Goal: Task Accomplishment & Management: Use online tool/utility

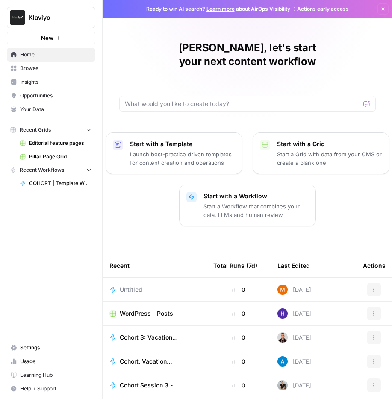
click at [54, 141] on span "Editorial feature pages" at bounding box center [60, 143] width 62 height 8
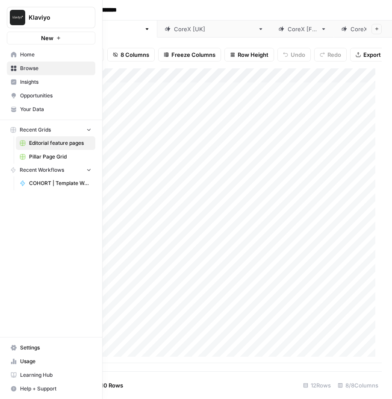
click at [18, 66] on link "Browse" at bounding box center [51, 68] width 88 height 14
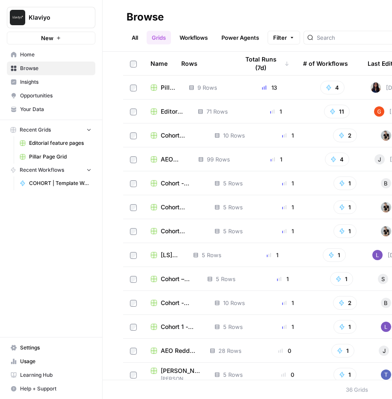
click at [32, 69] on span "Browse" at bounding box center [55, 68] width 71 height 8
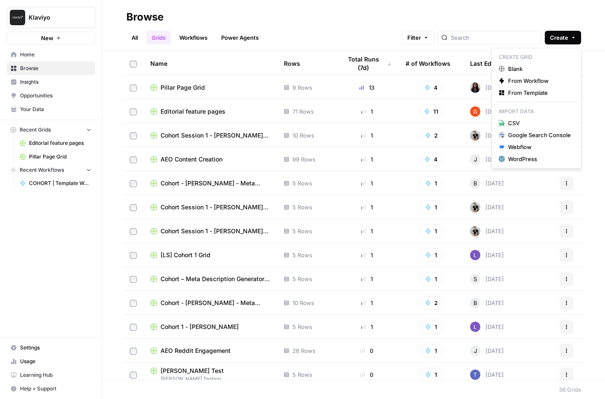
click at [391, 44] on button "Create" at bounding box center [563, 38] width 36 height 14
click at [391, 92] on span "From Template" at bounding box center [539, 92] width 63 height 9
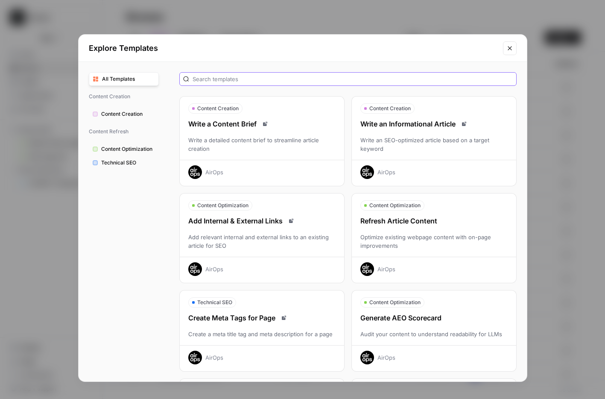
click at [236, 79] on input "text" at bounding box center [353, 79] width 320 height 9
type input "event"
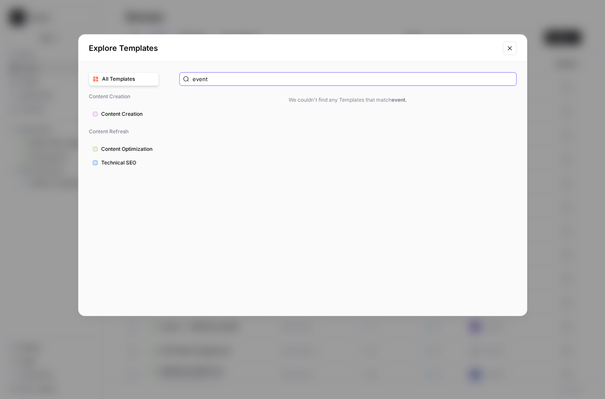
drag, startPoint x: 231, startPoint y: 78, endPoint x: 185, endPoint y: 76, distance: 45.7
click at [186, 76] on div "event" at bounding box center [347, 79] width 337 height 14
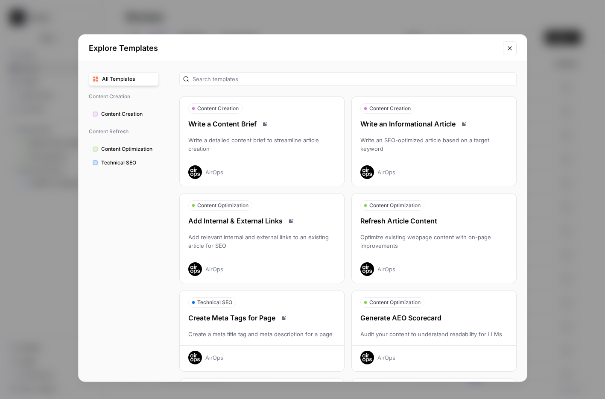
click at [391, 52] on button "Close modal" at bounding box center [510, 48] width 14 height 14
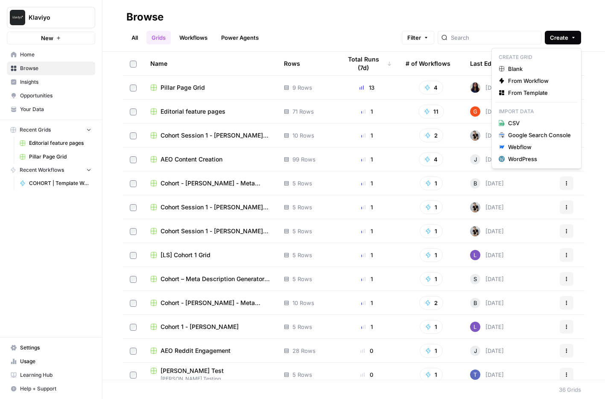
click at [391, 38] on icon "button" at bounding box center [573, 37] width 5 height 5
click at [391, 67] on span "Blank" at bounding box center [539, 68] width 63 height 9
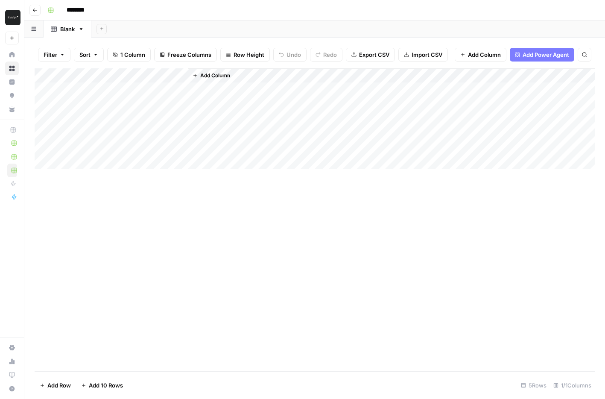
click at [66, 32] on div "Blank" at bounding box center [67, 29] width 15 height 9
click at [66, 30] on div "Blank" at bounding box center [67, 29] width 15 height 9
click at [85, 9] on input "********" at bounding box center [87, 10] width 48 height 14
drag, startPoint x: 103, startPoint y: 9, endPoint x: 58, endPoint y: 9, distance: 44.8
click at [59, 9] on div "********" at bounding box center [320, 10] width 553 height 14
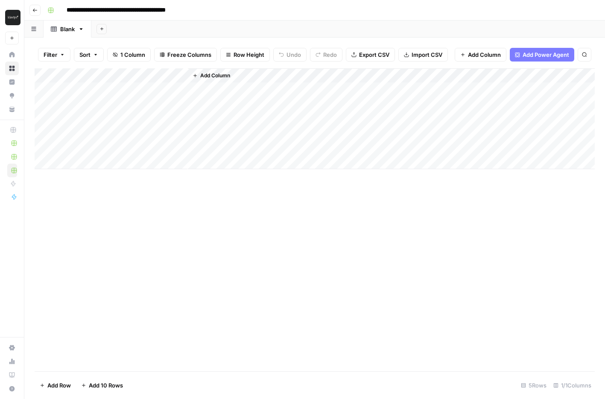
click at [161, 12] on input "**********" at bounding box center [137, 10] width 149 height 14
click at [135, 88] on div "Add Column" at bounding box center [315, 118] width 560 height 101
click at [133, 94] on div "Add Column" at bounding box center [315, 118] width 560 height 101
click at [199, 10] on input "**********" at bounding box center [148, 10] width 171 height 14
drag, startPoint x: 204, startPoint y: 12, endPoint x: 229, endPoint y: 15, distance: 25.4
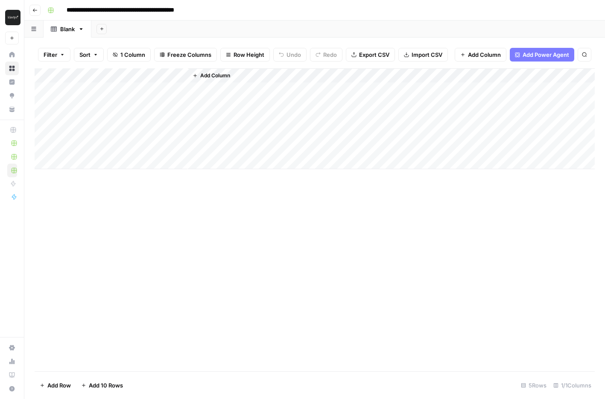
click at [229, 15] on input "**********" at bounding box center [148, 10] width 171 height 14
click at [158, 279] on div "Add Column" at bounding box center [315, 219] width 560 height 303
click at [129, 90] on div "Add Column" at bounding box center [315, 118] width 560 height 101
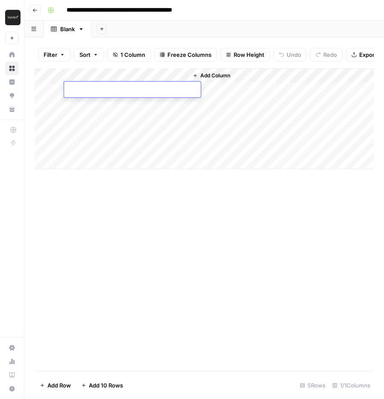
click at [165, 260] on div "Add Column" at bounding box center [204, 219] width 339 height 303
click at [192, 8] on input "**********" at bounding box center [144, 10] width 162 height 14
drag, startPoint x: 161, startPoint y: 11, endPoint x: 226, endPoint y: 10, distance: 64.9
click at [226, 10] on div "**********" at bounding box center [209, 10] width 331 height 14
type input "**********"
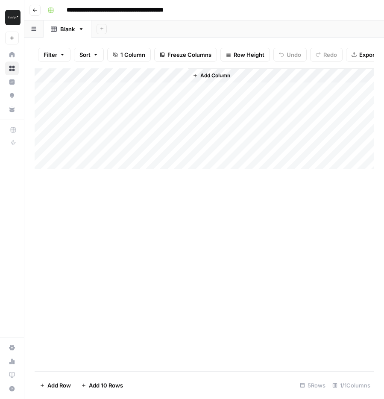
click at [253, 267] on div "Add Column" at bounding box center [204, 219] width 339 height 303
click at [137, 91] on div "Add Column" at bounding box center [204, 118] width 339 height 101
click at [137, 91] on textarea at bounding box center [132, 97] width 137 height 12
type textarea "*"
click at [217, 94] on div "Add Column" at bounding box center [281, 118] width 186 height 101
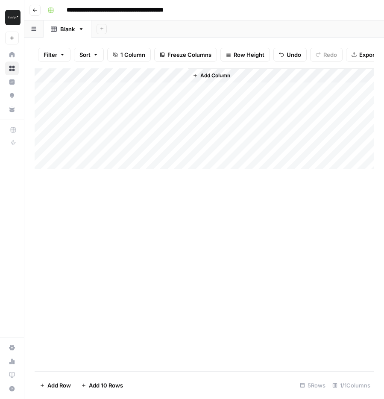
click at [210, 79] on span "Add Column" at bounding box center [215, 76] width 30 height 8
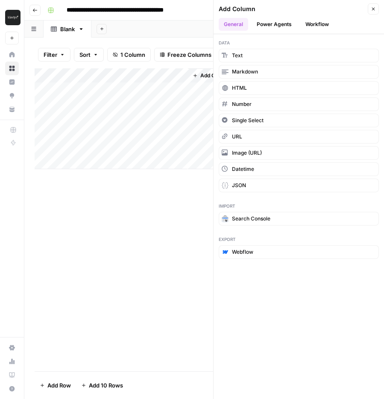
click at [318, 27] on button "Workflow" at bounding box center [317, 24] width 34 height 13
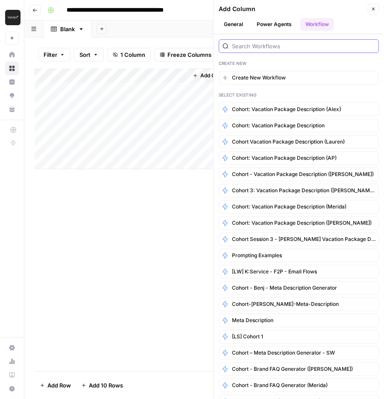
click at [307, 43] on input "search" at bounding box center [303, 46] width 143 height 9
click at [279, 74] on span "Create New Workflow" at bounding box center [259, 78] width 54 height 8
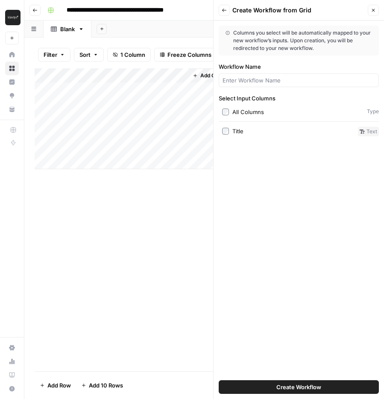
click at [279, 74] on div at bounding box center [299, 80] width 160 height 14
type input "Cohort: Event Planner"
click at [310, 82] on input "Cohort: Event Planner" at bounding box center [298, 80] width 152 height 9
click at [222, 13] on button "Back" at bounding box center [224, 10] width 11 height 11
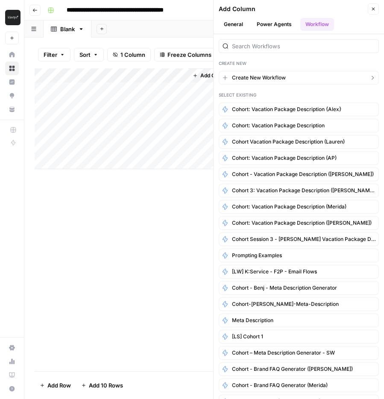
click at [282, 81] on span "Create New Workflow" at bounding box center [259, 78] width 54 height 8
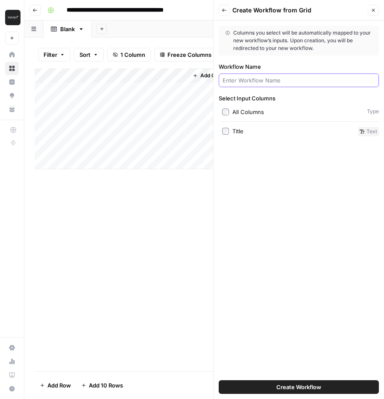
click at [282, 81] on input "Workflow Name" at bounding box center [298, 80] width 152 height 9
type input "Cohort: Event Planner"
click at [325, 390] on button "Create Workflow" at bounding box center [299, 387] width 160 height 14
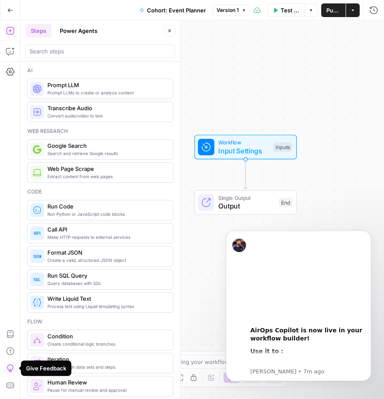
click at [173, 12] on span "Cohort: Event Planner" at bounding box center [176, 10] width 59 height 9
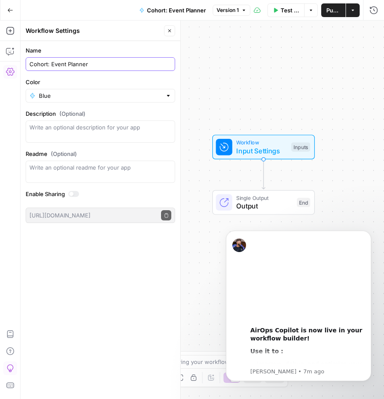
drag, startPoint x: 51, startPoint y: 64, endPoint x: 143, endPoint y: 64, distance: 91.8
click at [143, 64] on input "Cohort: Event Planner" at bounding box center [100, 64] width 142 height 9
type input "Cohort: First Workflow"
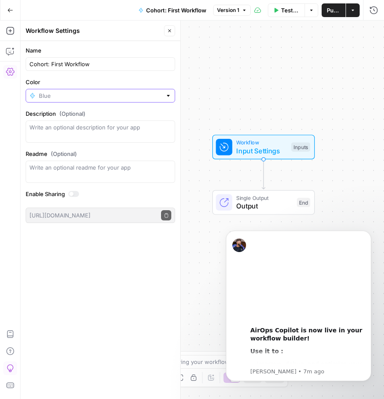
click at [120, 97] on input "Color" at bounding box center [100, 95] width 123 height 9
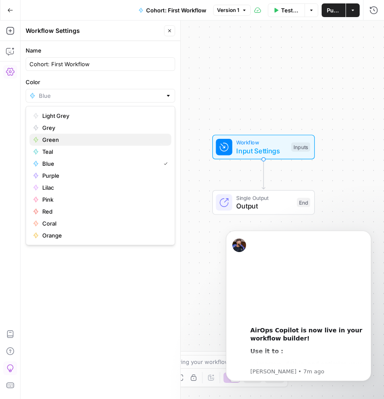
click at [77, 138] on span "Green" at bounding box center [103, 139] width 122 height 9
type input "Green"
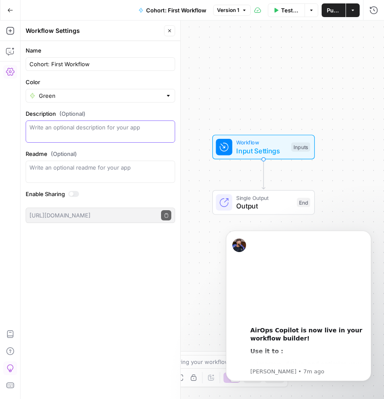
click at [98, 139] on textarea "Description (Optional)" at bounding box center [100, 131] width 142 height 17
type textarea "U"
type textarea "Following training to build a workflow"
click at [99, 63] on input "Cohort: First Workflow" at bounding box center [100, 64] width 142 height 9
click at [51, 65] on input "Cohort: First Workflow" at bounding box center [100, 64] width 142 height 9
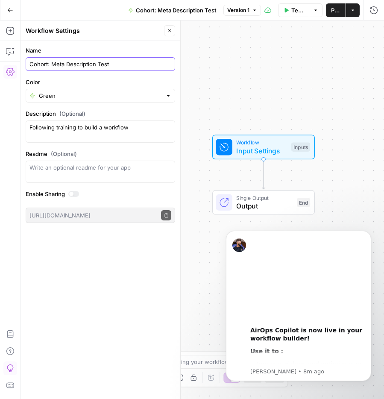
type input "Cohort: Meta Description Test"
click at [237, 152] on span "Input Settings" at bounding box center [261, 151] width 51 height 10
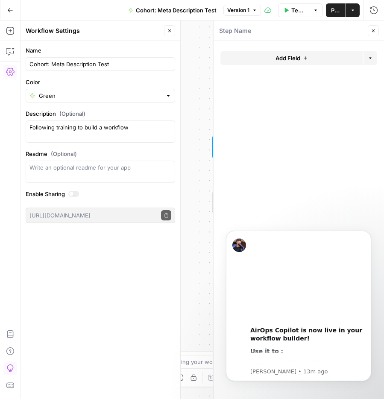
click at [377, 28] on button "Close" at bounding box center [373, 30] width 11 height 11
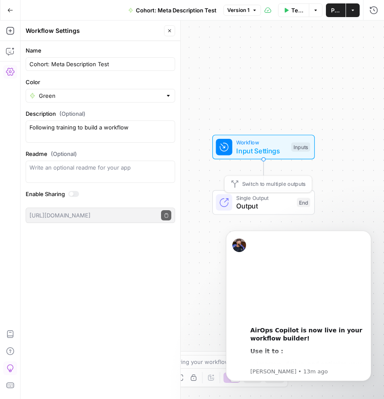
click at [258, 149] on span "Input Settings" at bounding box center [261, 151] width 51 height 10
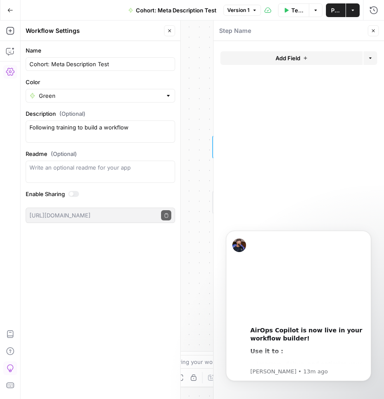
click at [303, 44] on form "Add Field Options" at bounding box center [298, 220] width 170 height 358
click at [303, 60] on icon "button" at bounding box center [305, 58] width 5 height 5
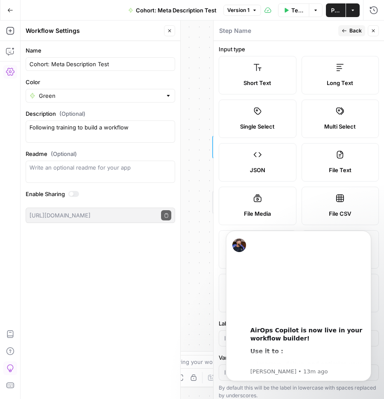
scroll to position [2, 0]
click at [263, 163] on label "JSON" at bounding box center [258, 162] width 78 height 38
click at [336, 64] on icon at bounding box center [339, 67] width 7 height 7
click at [336, 121] on label "Multi Select" at bounding box center [340, 118] width 78 height 38
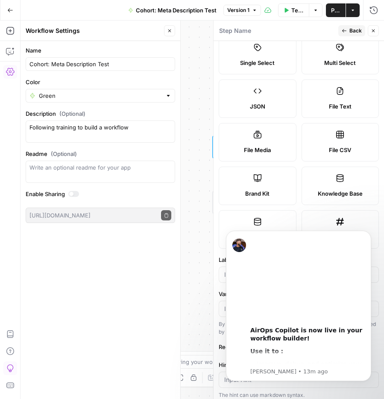
scroll to position [153, 0]
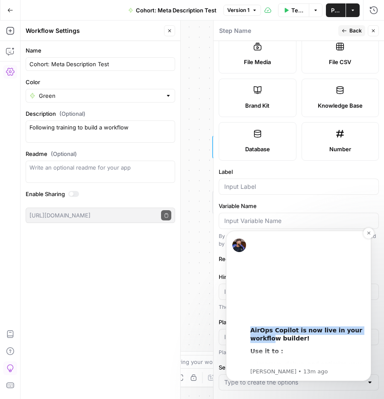
drag, startPoint x: 297, startPoint y: 325, endPoint x: 269, endPoint y: 337, distance: 30.6
click at [269, 337] on div "AirOps Copilot is now live in your workflow builder!" at bounding box center [307, 334] width 114 height 17
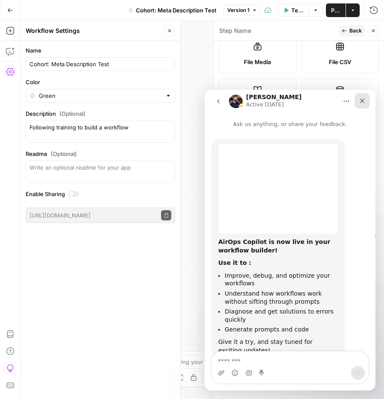
scroll to position [26, 0]
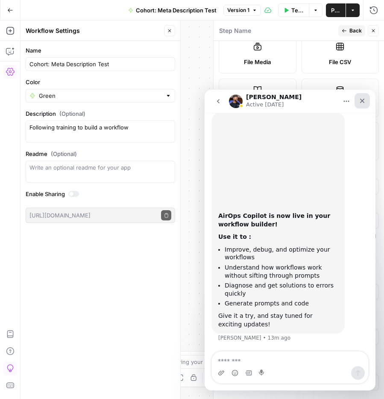
click at [365, 98] on icon "Close" at bounding box center [362, 100] width 7 height 7
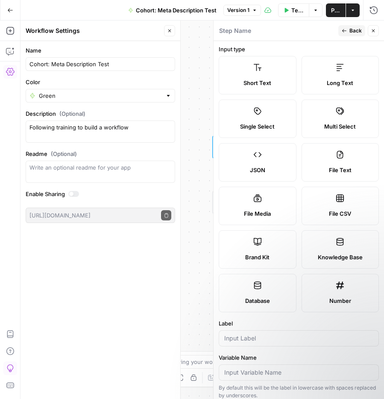
scroll to position [0, 0]
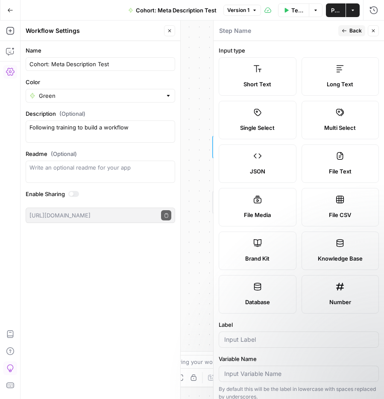
click at [336, 163] on label "File Text" at bounding box center [340, 163] width 78 height 38
click at [342, 203] on label "File CSV" at bounding box center [340, 207] width 78 height 38
click at [271, 211] on div "File Media" at bounding box center [257, 215] width 63 height 9
type textarea "Supports .mp4, .mp3, .wav, .jpg, .png, .webp, .wma, .m4a file types"
click at [264, 243] on label "Brand Kit" at bounding box center [258, 250] width 78 height 38
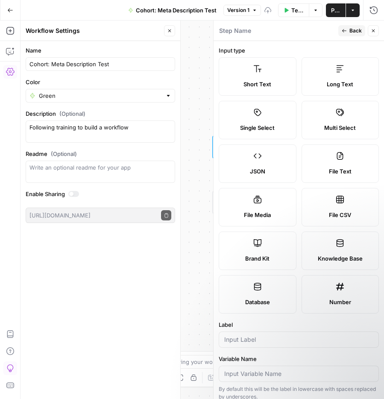
type input "Brand Kit"
type input "brand_kit"
click at [260, 207] on label "File Media" at bounding box center [258, 207] width 78 height 38
click at [260, 248] on label "Brand Kit" at bounding box center [258, 250] width 78 height 38
click at [331, 250] on label "Knowledge Base" at bounding box center [340, 250] width 78 height 38
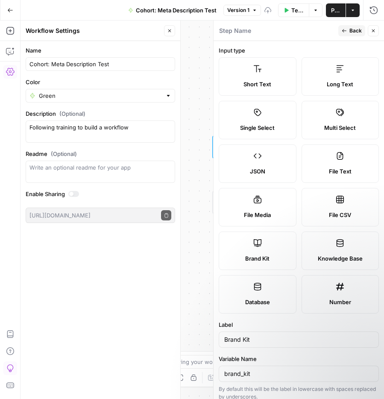
drag, startPoint x: 278, startPoint y: 282, endPoint x: 283, endPoint y: 283, distance: 5.6
click at [278, 282] on label "Database" at bounding box center [258, 294] width 78 height 38
click at [329, 286] on label "Number" at bounding box center [340, 294] width 78 height 38
click at [242, 73] on label "Short Text" at bounding box center [258, 76] width 78 height 38
click at [343, 159] on label "File Text" at bounding box center [340, 163] width 78 height 38
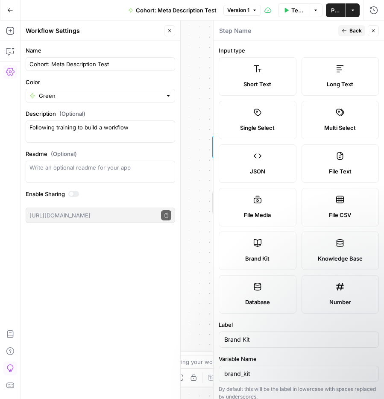
type textarea "Supports .pdf, .txt, .docx, .md file types"
click at [353, 29] on span "Back" at bounding box center [355, 31] width 12 height 8
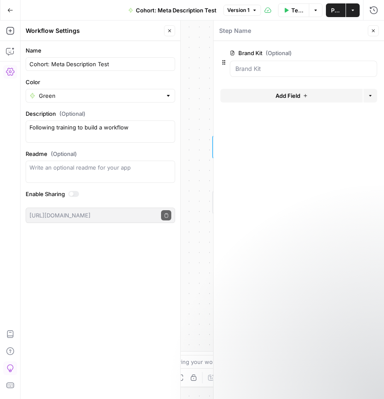
click at [287, 37] on header "Step Name Close" at bounding box center [298, 30] width 170 height 20
click at [326, 96] on button "Add Field" at bounding box center [291, 96] width 142 height 14
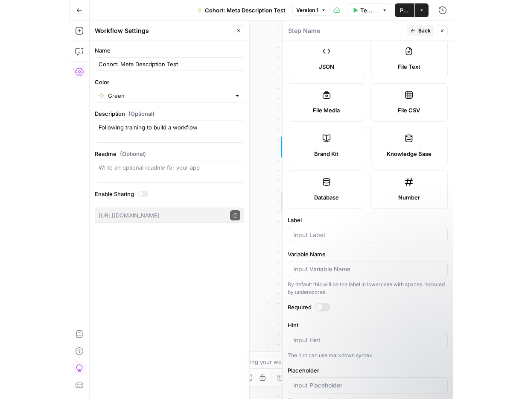
scroll to position [161, 0]
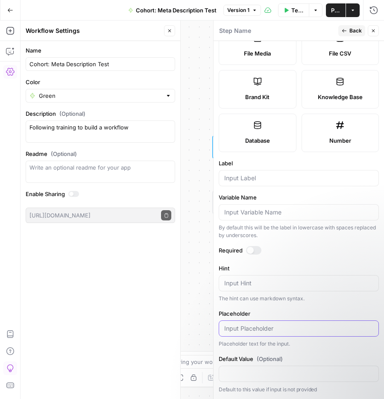
click at [245, 326] on input "Placeholder" at bounding box center [298, 328] width 149 height 9
click at [252, 286] on textarea "Hint" at bounding box center [298, 283] width 149 height 9
click at [353, 29] on span "Back" at bounding box center [355, 31] width 12 height 8
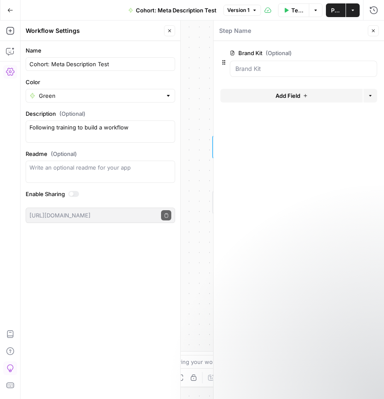
click at [191, 35] on div "Workflow Input Settings Inputs Single Output Output End" at bounding box center [201, 209] width 363 height 378
click at [174, 32] on button "Close" at bounding box center [169, 30] width 11 height 11
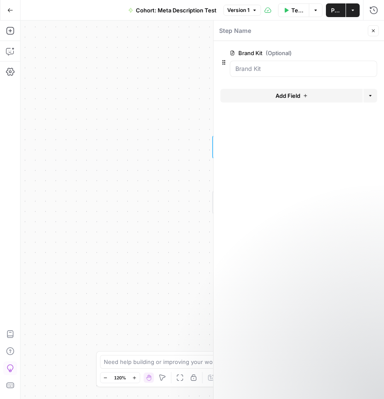
click at [13, 10] on button "Go Back" at bounding box center [10, 10] width 15 height 15
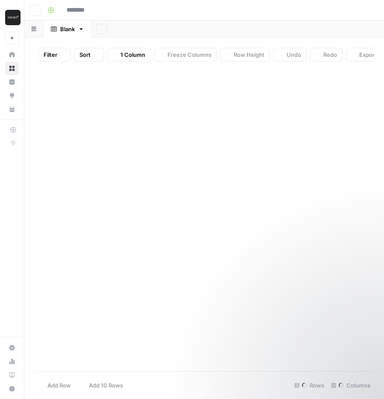
type input "**********"
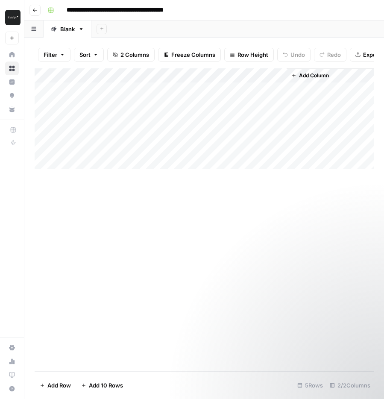
click at [154, 99] on div "Add Column" at bounding box center [204, 118] width 339 height 101
click at [276, 82] on div "Add Column" at bounding box center [204, 118] width 339 height 101
click at [258, 91] on div "Add Column" at bounding box center [204, 118] width 339 height 101
click at [268, 95] on div "Add Column" at bounding box center [204, 118] width 339 height 101
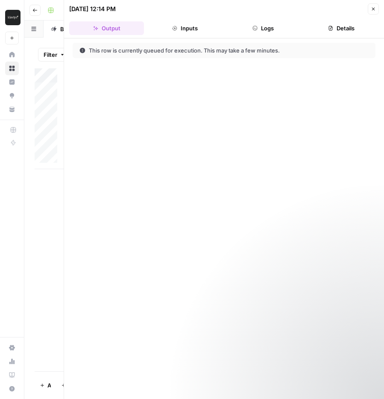
click at [222, 85] on div "This row is currently queued for execution. This may take a few minutes." at bounding box center [224, 218] width 320 height 360
click at [182, 32] on button "Inputs" at bounding box center [184, 28] width 75 height 14
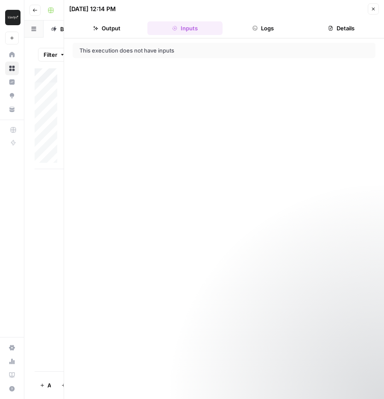
click at [372, 11] on icon "button" at bounding box center [373, 8] width 5 height 5
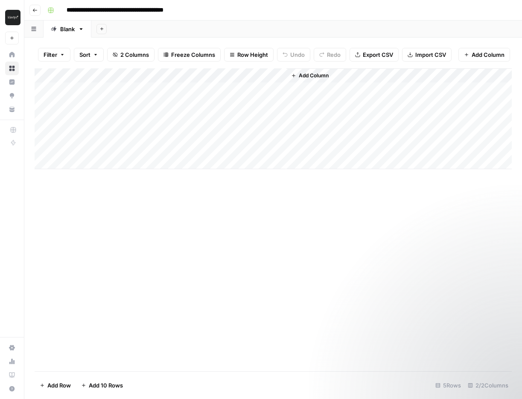
click at [227, 98] on div "Add Column" at bounding box center [273, 118] width 477 height 101
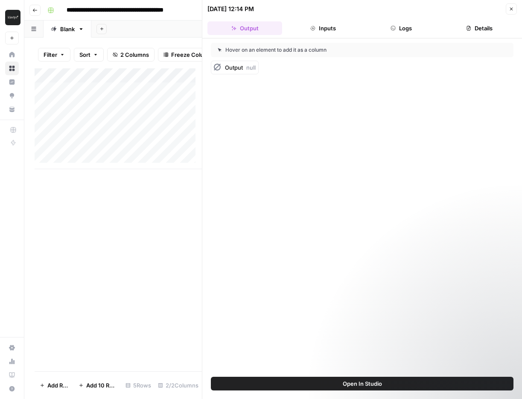
click at [377, 385] on span "Open In Studio" at bounding box center [362, 383] width 39 height 9
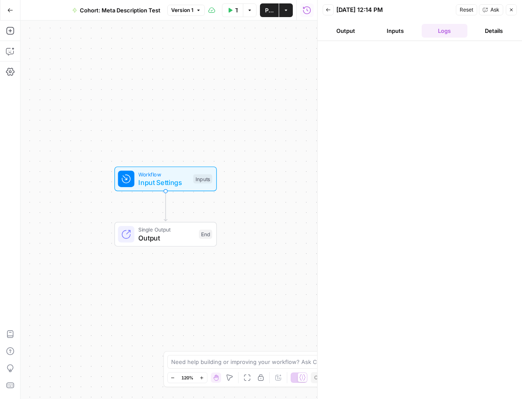
click at [348, 32] on button "Output" at bounding box center [346, 31] width 46 height 14
click at [395, 33] on button "Inputs" at bounding box center [395, 31] width 46 height 14
click at [190, 181] on div "Workflow Input Settings Inputs Test Step" at bounding box center [165, 179] width 94 height 18
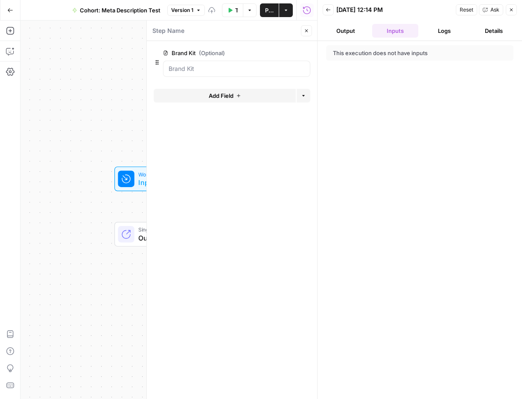
click at [216, 74] on div at bounding box center [236, 69] width 147 height 16
click at [249, 95] on button "Add Field" at bounding box center [225, 96] width 142 height 14
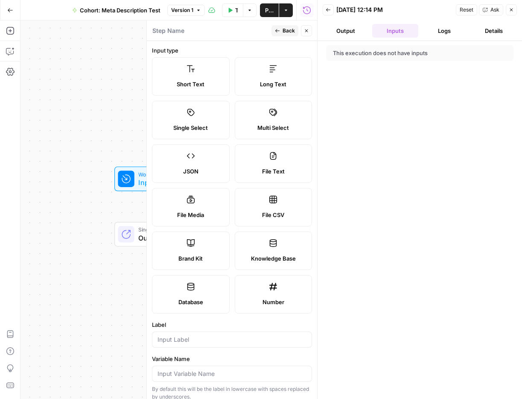
click at [175, 70] on label "Short Text" at bounding box center [191, 76] width 78 height 38
click at [193, 333] on div at bounding box center [232, 339] width 160 height 16
type input "URL"
paste input "[URL][DOMAIN_NAME]"
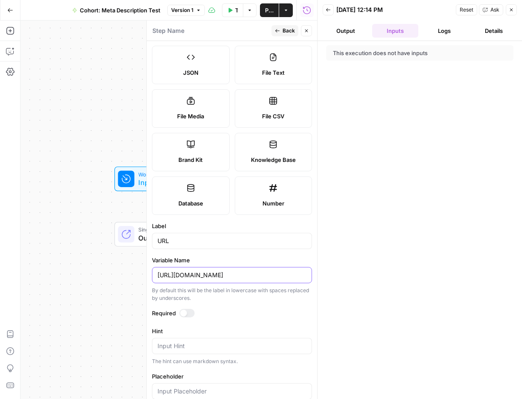
scroll to position [161, 0]
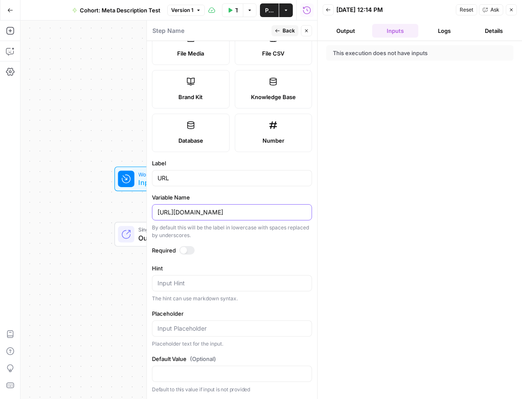
type input "[URL][DOMAIN_NAME]"
click at [226, 281] on textarea "Hint" at bounding box center [232, 283] width 149 height 9
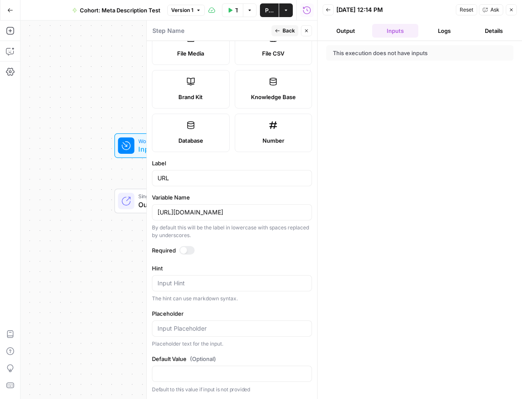
click at [170, 259] on form "Input type Short Text Long Text Single Select Multi Select JSON File Text File …" at bounding box center [232, 220] width 170 height 358
click at [184, 250] on div at bounding box center [183, 250] width 7 height 7
click at [310, 27] on button "Close" at bounding box center [306, 30] width 11 height 11
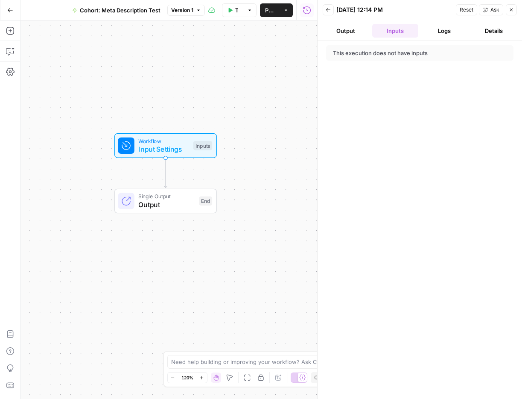
click at [175, 152] on span "Input Settings" at bounding box center [163, 149] width 51 height 10
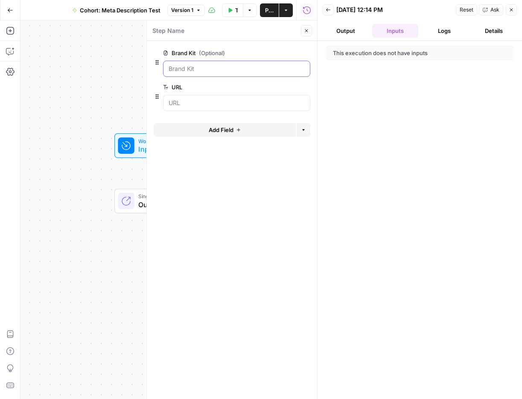
click at [190, 68] on Kit "Brand Kit (Optional)" at bounding box center [237, 68] width 136 height 9
click at [203, 101] on input "URL" at bounding box center [237, 103] width 136 height 9
click at [202, 67] on Kit "Brand Kit (Optional)" at bounding box center [237, 68] width 136 height 9
click at [290, 52] on button "edit field" at bounding box center [282, 53] width 33 height 10
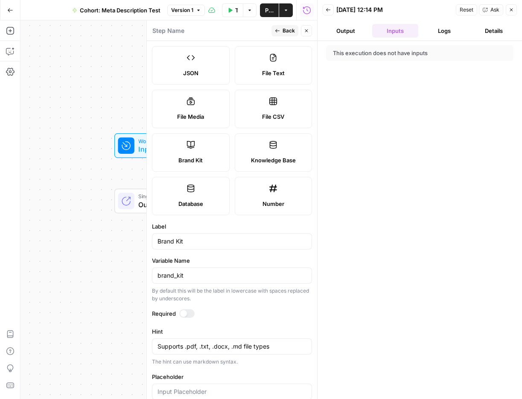
scroll to position [115, 0]
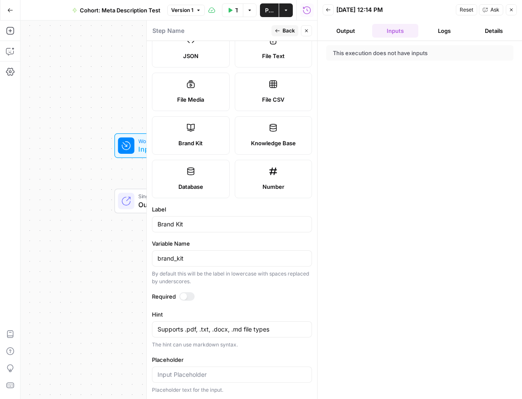
click at [186, 295] on div at bounding box center [183, 296] width 7 height 7
click at [290, 29] on div "Run History E" at bounding box center [306, 28] width 37 height 8
click at [292, 28] on span "Back" at bounding box center [289, 31] width 12 height 8
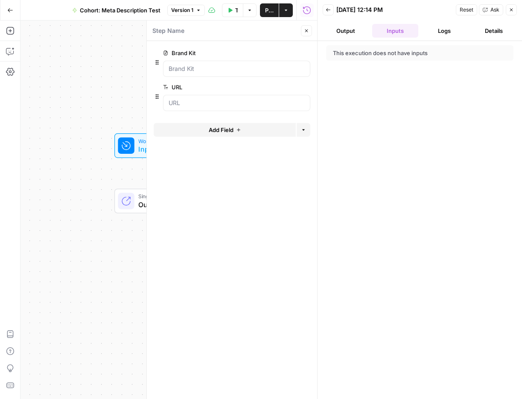
click at [211, 131] on span "Add Field" at bounding box center [221, 130] width 25 height 9
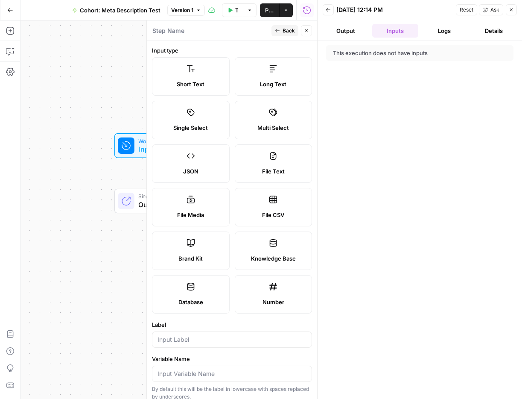
click at [203, 244] on label "Brand Kit" at bounding box center [191, 250] width 78 height 38
type input "Brand Kit"
type input "brand_kit"
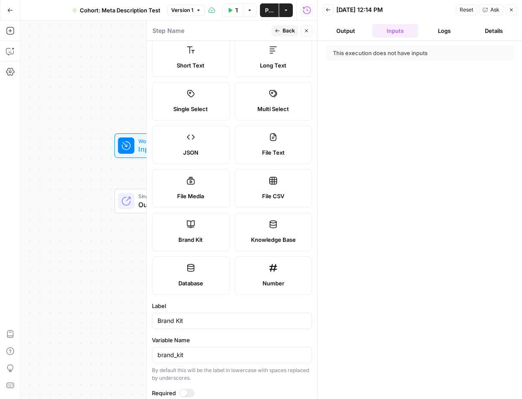
scroll to position [0, 0]
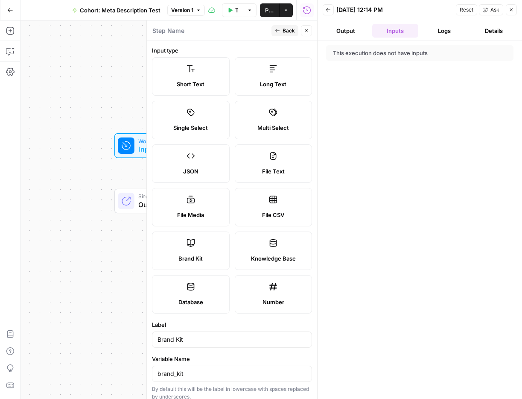
click at [204, 69] on label "Short Text" at bounding box center [191, 76] width 78 height 38
click at [295, 24] on header "Step Name Back Close" at bounding box center [232, 30] width 170 height 20
click at [292, 29] on span "Back" at bounding box center [289, 31] width 12 height 8
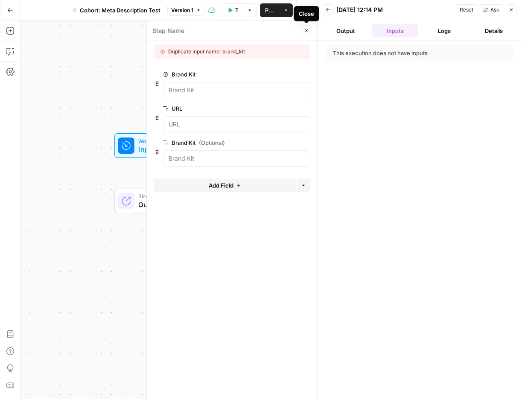
click at [306, 27] on button "Close" at bounding box center [306, 30] width 11 height 11
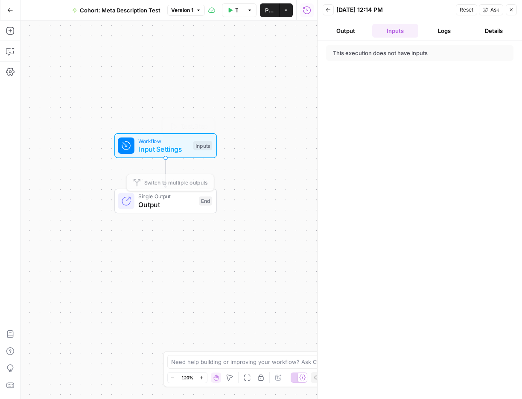
click at [158, 139] on span "Workflow" at bounding box center [163, 141] width 51 height 8
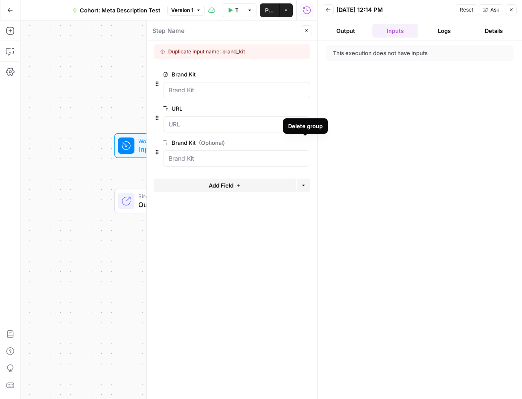
click at [303, 141] on icon "button" at bounding box center [305, 142] width 5 height 5
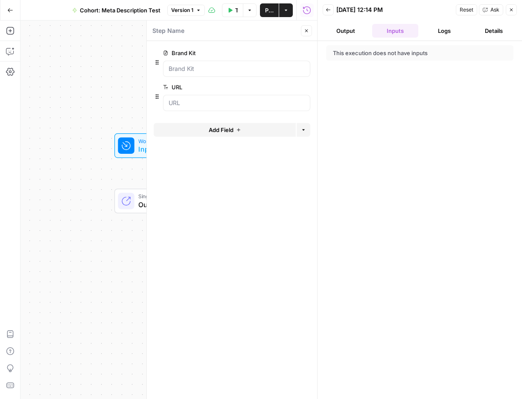
click at [309, 28] on icon "button" at bounding box center [306, 30] width 5 height 5
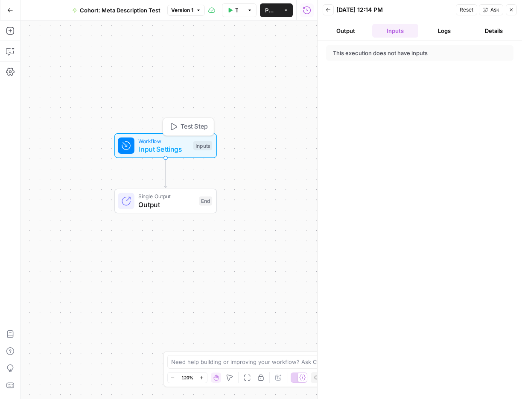
click at [155, 146] on span "Input Settings" at bounding box center [163, 149] width 51 height 10
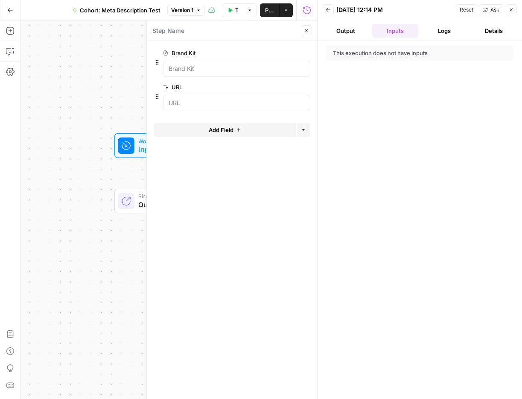
click at [196, 127] on button "Add Field" at bounding box center [225, 130] width 142 height 14
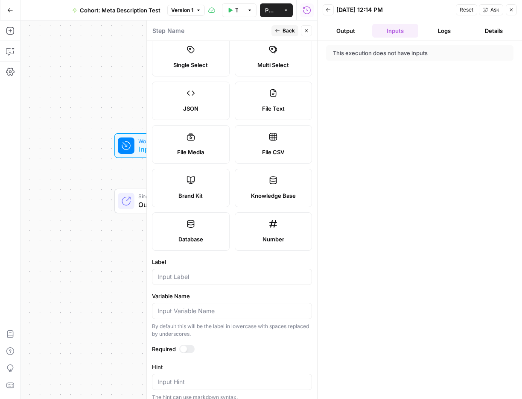
scroll to position [69, 0]
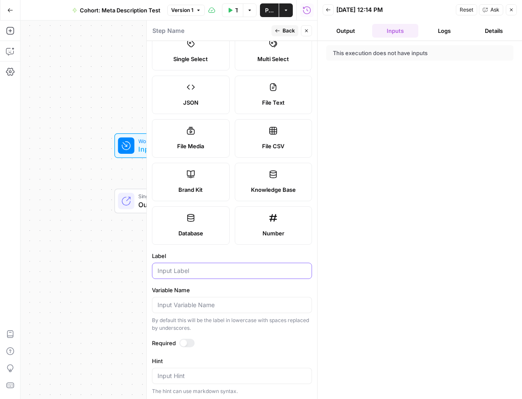
click at [213, 269] on input "Label" at bounding box center [232, 270] width 149 height 9
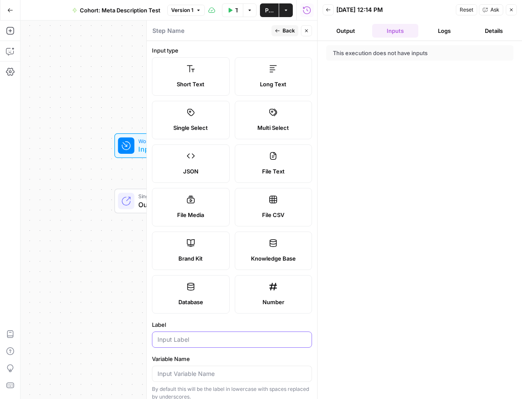
scroll to position [81, 0]
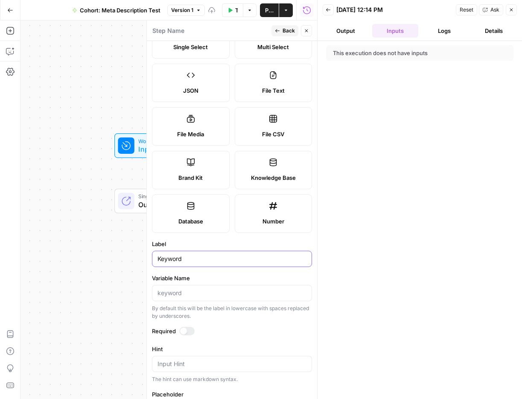
type input "Keyword"
click at [178, 330] on label "Required" at bounding box center [232, 331] width 160 height 9
click at [179, 330] on div at bounding box center [186, 331] width 15 height 9
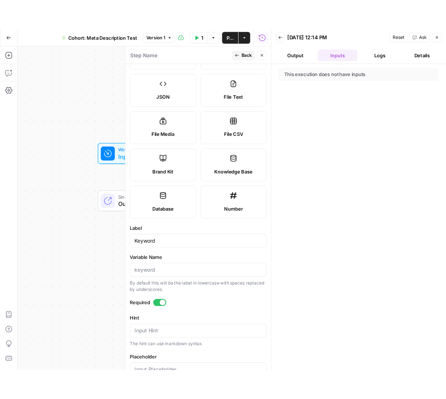
scroll to position [161, 0]
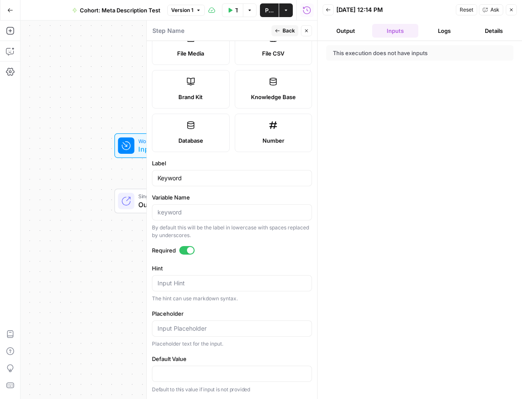
click at [287, 29] on span "Back" at bounding box center [289, 31] width 12 height 8
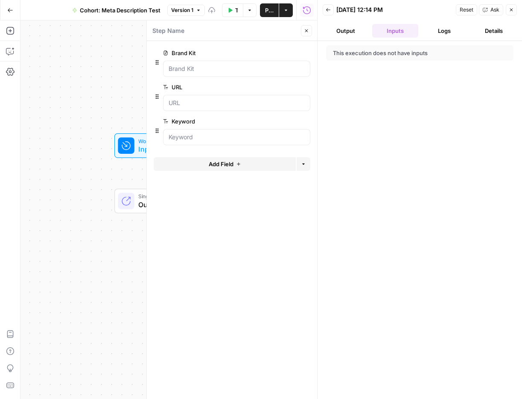
click at [133, 145] on div at bounding box center [126, 145] width 16 height 16
click at [308, 33] on button "Close" at bounding box center [306, 30] width 11 height 11
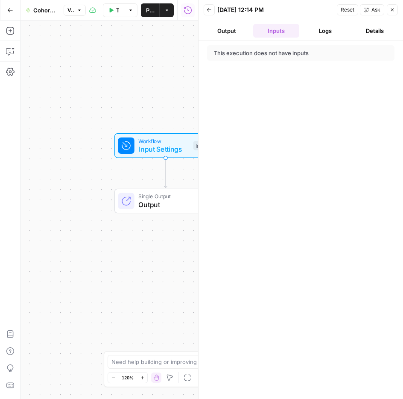
click at [390, 9] on icon "button" at bounding box center [392, 9] width 5 height 5
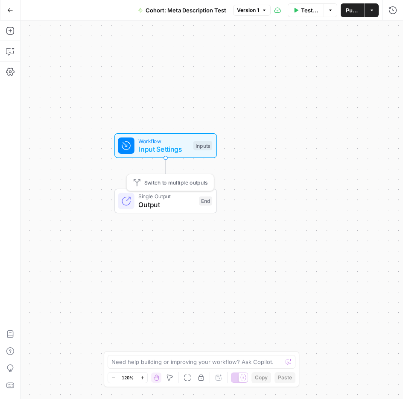
click at [170, 199] on span "Output" at bounding box center [166, 204] width 56 height 10
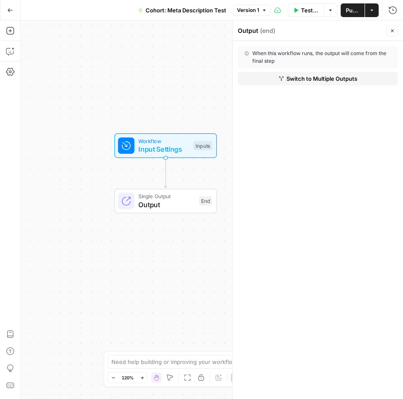
click at [143, 153] on span "Input Settings" at bounding box center [163, 149] width 51 height 10
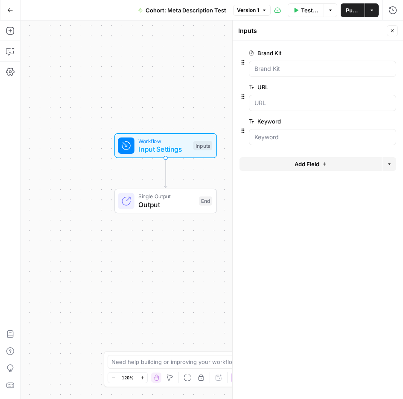
click at [166, 170] on icon "Edge from start to end" at bounding box center [165, 173] width 3 height 30
click at [167, 146] on span "Input Settings" at bounding box center [163, 149] width 51 height 10
click at [165, 170] on icon "Edge from start to end" at bounding box center [165, 173] width 3 height 30
click at [14, 33] on icon "button" at bounding box center [10, 31] width 8 height 8
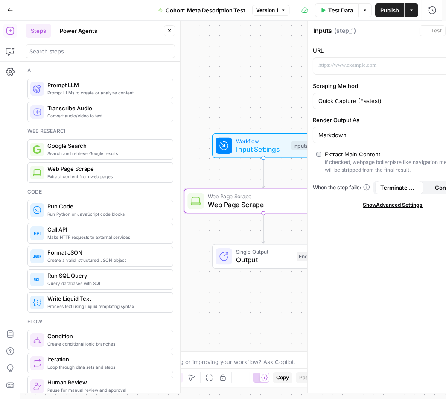
type textarea "Web Page Scrape"
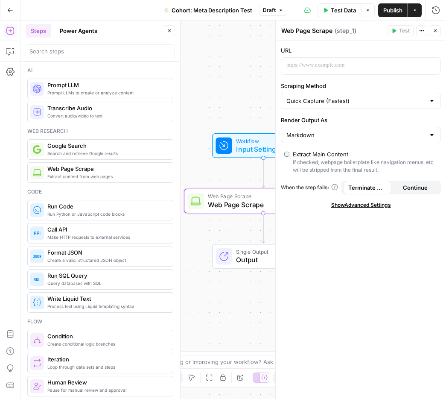
click at [338, 56] on div "URL “/” to reference Variables Menu" at bounding box center [361, 60] width 160 height 29
click at [339, 64] on p at bounding box center [354, 65] width 135 height 9
click at [350, 64] on p "**********" at bounding box center [354, 65] width 135 height 9
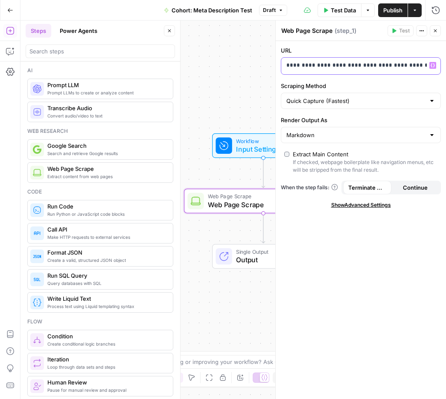
click at [350, 64] on p "**********" at bounding box center [354, 65] width 135 height 9
click at [424, 32] on icon "button" at bounding box center [421, 30] width 5 height 5
click at [366, 105] on div "Quick Capture (Fastest)" at bounding box center [361, 101] width 160 height 16
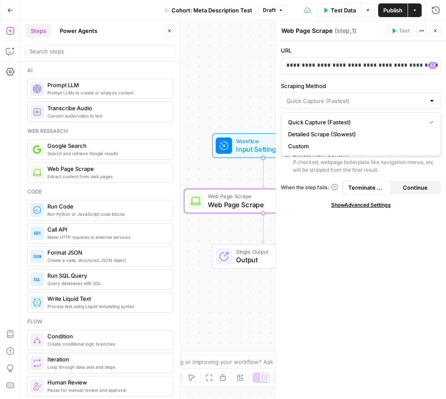
click at [366, 105] on div at bounding box center [361, 101] width 160 height 16
type input "Quick Capture (Fastest)"
click at [372, 73] on div "**********" at bounding box center [354, 66] width 146 height 17
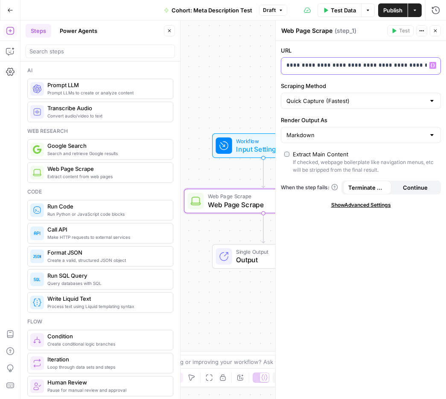
click at [372, 73] on div "**********" at bounding box center [354, 66] width 146 height 17
click at [372, 68] on p "**********" at bounding box center [354, 65] width 135 height 9
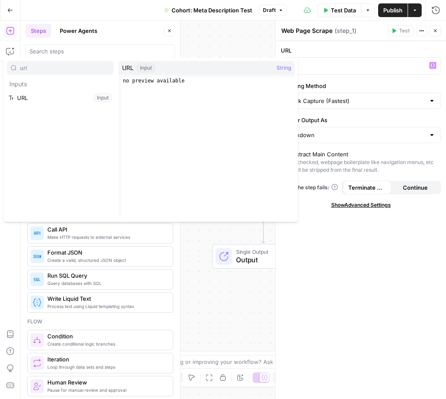
type input "url"
click at [9, 104] on button "Select variable URL" at bounding box center [60, 98] width 107 height 14
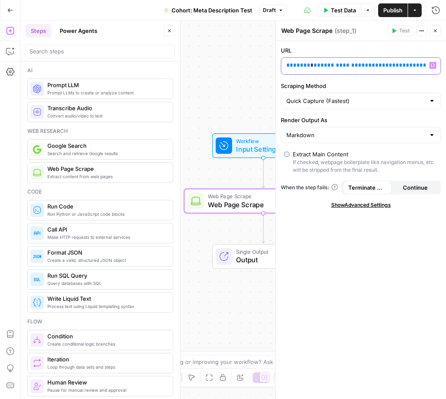
click at [372, 65] on span "****" at bounding box center [379, 65] width 14 height 6
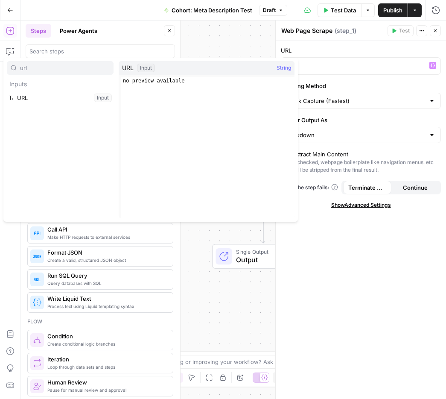
type input "url"
click at [51, 96] on button "Select variable URL" at bounding box center [60, 98] width 107 height 14
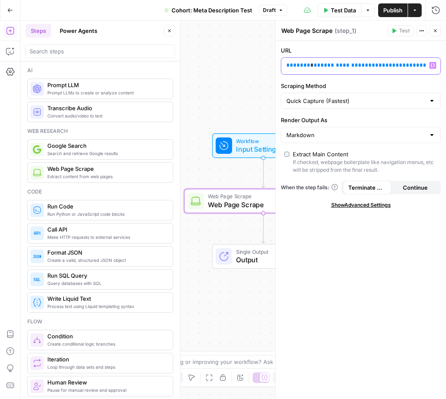
click at [321, 67] on span "**********" at bounding box center [345, 65] width 48 height 6
click at [431, 32] on button "Close" at bounding box center [435, 30] width 11 height 11
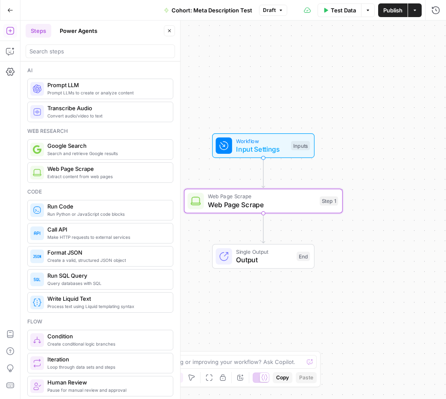
click at [303, 200] on span "Web Page Scrape" at bounding box center [262, 204] width 108 height 10
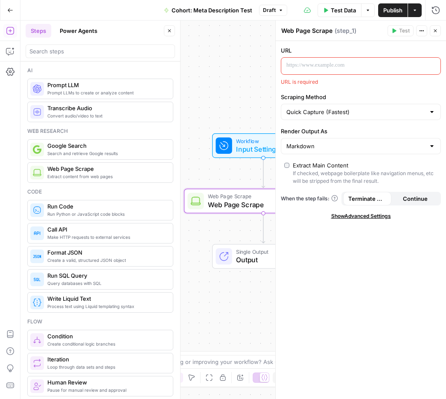
click at [334, 64] on p at bounding box center [354, 65] width 135 height 9
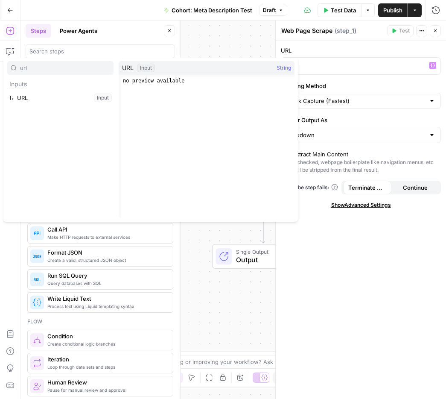
type input "url"
click at [49, 99] on button "Select variable URL" at bounding box center [60, 98] width 107 height 14
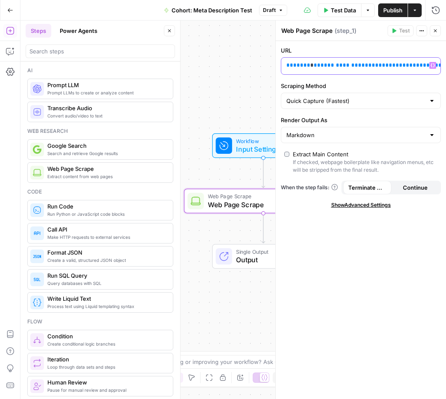
click at [435, 65] on span "Variables Menu" at bounding box center [435, 65] width 0 height 0
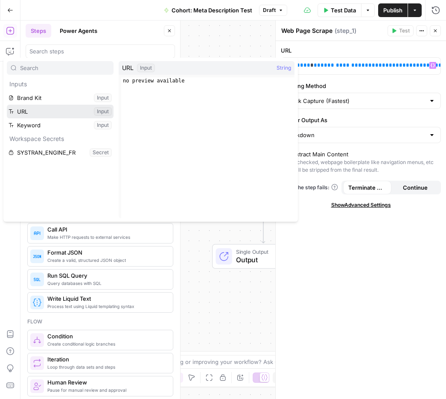
click at [65, 111] on button "Select variable URL" at bounding box center [60, 112] width 107 height 14
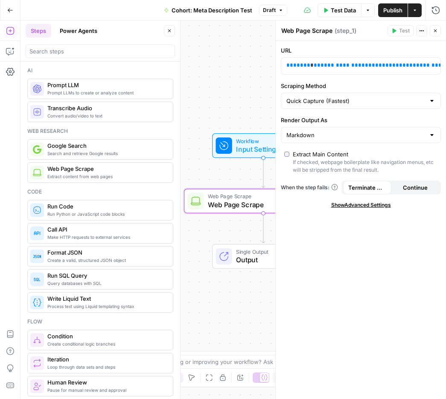
click at [241, 152] on span "Input Settings" at bounding box center [261, 149] width 51 height 10
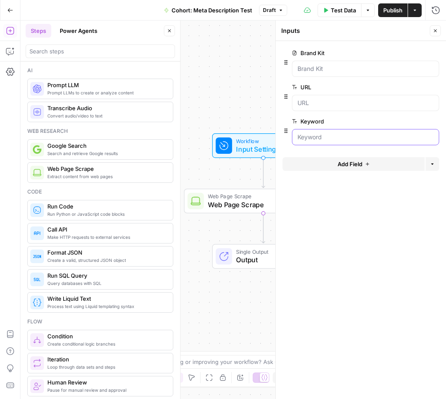
click at [325, 133] on input "Keyword" at bounding box center [366, 137] width 136 height 9
click at [322, 134] on input "Keyword" at bounding box center [366, 137] width 136 height 9
click at [310, 136] on input "Keyword" at bounding box center [366, 137] width 136 height 9
click at [200, 76] on div "Workflow Input Settings Inputs Web Page Scrape Web Page Scrape Step 1 Single Ou…" at bounding box center [233, 209] width 426 height 378
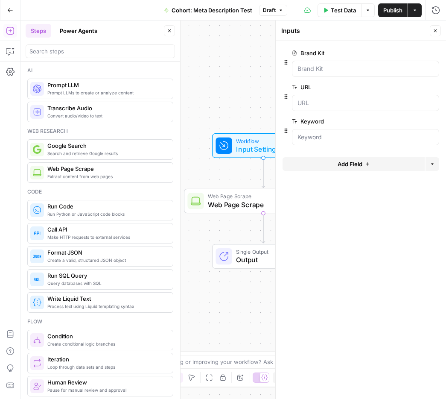
click at [433, 29] on icon "button" at bounding box center [435, 30] width 5 height 5
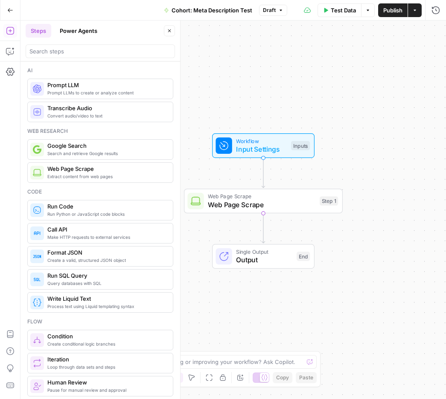
click at [237, 201] on span "Web Page Scrape" at bounding box center [262, 204] width 108 height 10
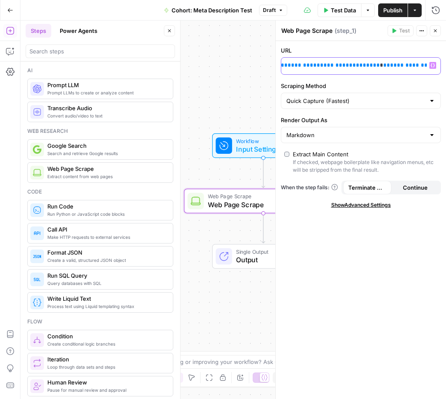
scroll to position [0, 300]
drag, startPoint x: 291, startPoint y: 64, endPoint x: 423, endPoint y: 69, distance: 131.6
click at [423, 69] on div "**********" at bounding box center [354, 66] width 146 height 17
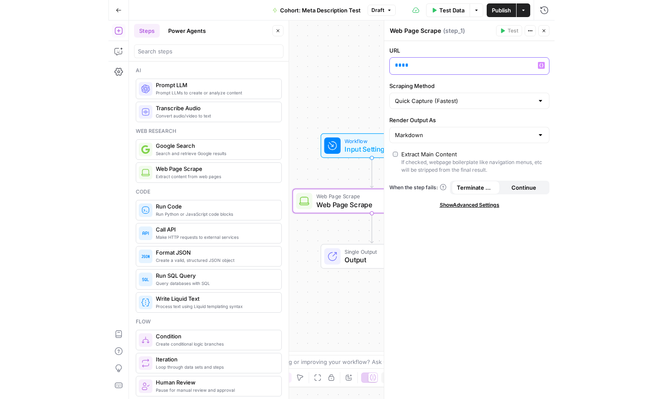
scroll to position [0, 0]
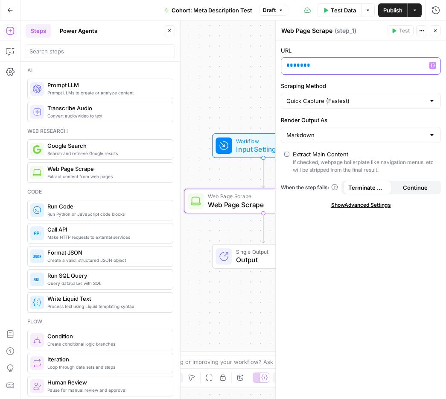
click at [430, 64] on button "Variables Menu" at bounding box center [433, 65] width 7 height 7
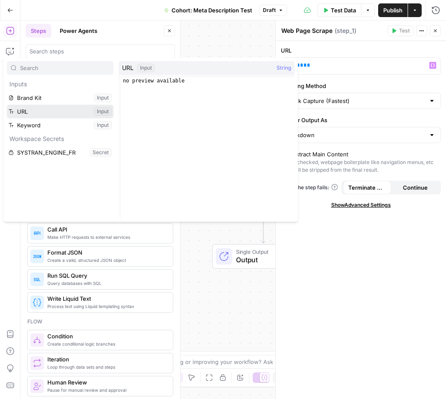
click at [60, 114] on button "Select variable URL" at bounding box center [60, 112] width 107 height 14
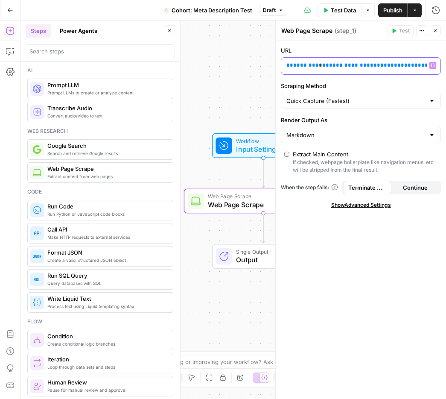
drag, startPoint x: 297, startPoint y: 64, endPoint x: 311, endPoint y: 80, distance: 21.5
click at [297, 64] on span "********" at bounding box center [306, 65] width 26 height 6
click at [438, 31] on span "Close" at bounding box center [438, 31] width 0 height 0
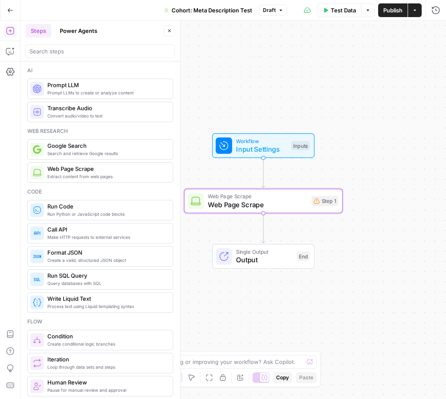
click at [216, 318] on div "Workflow Input Settings Inputs Web Page Scrape Web Page Scrape Step 1 Single Ou…" at bounding box center [233, 209] width 426 height 378
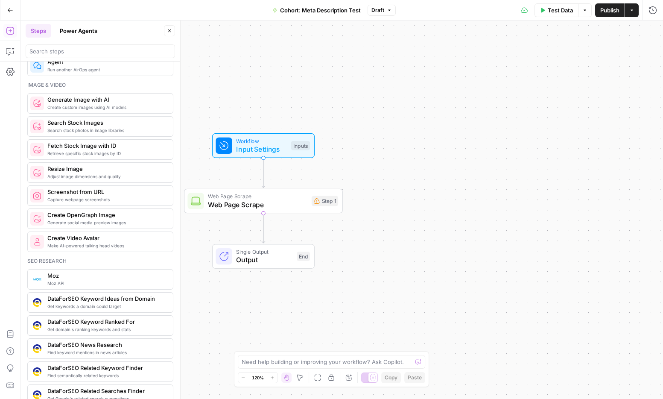
scroll to position [609, 0]
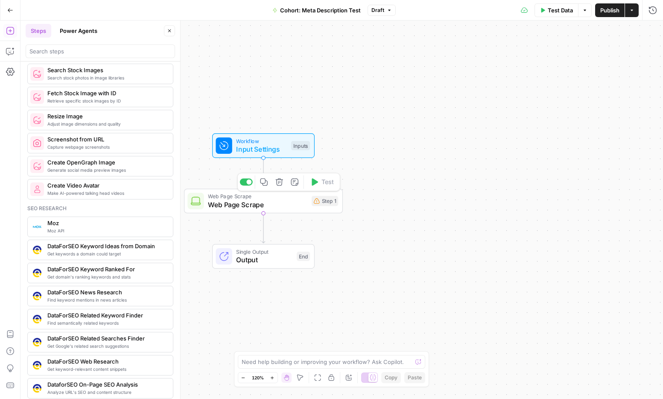
click at [272, 202] on span "Web Page Scrape" at bounding box center [257, 204] width 99 height 10
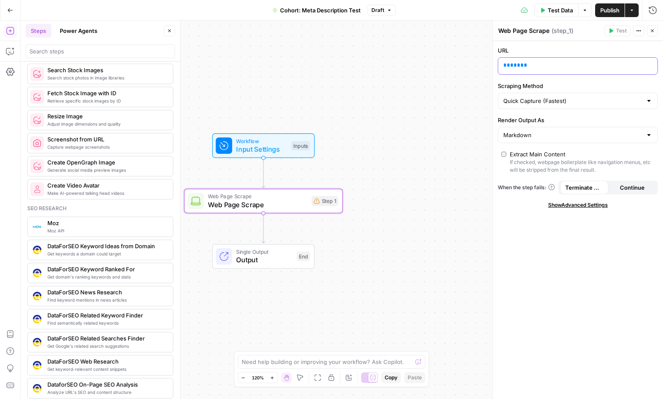
click at [522, 70] on div "** *** **" at bounding box center [571, 66] width 146 height 17
drag, startPoint x: 547, startPoint y: 69, endPoint x: 468, endPoint y: 70, distance: 79.0
click at [468, 70] on body "Klaviyo New Home Browse Insights Opportunities Your Data Recent Grids Editorial…" at bounding box center [331, 199] width 663 height 399
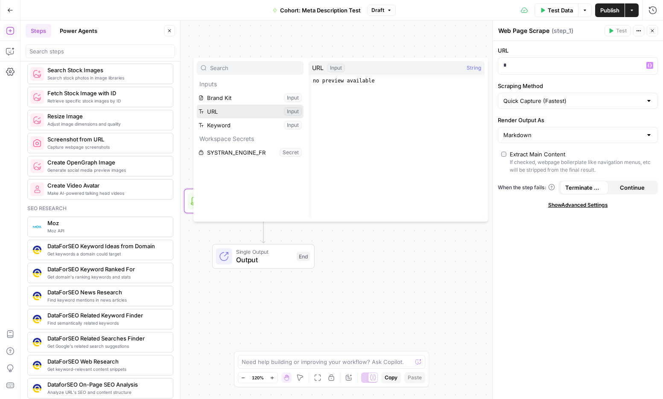
click at [208, 112] on button "Select variable URL" at bounding box center [250, 112] width 107 height 14
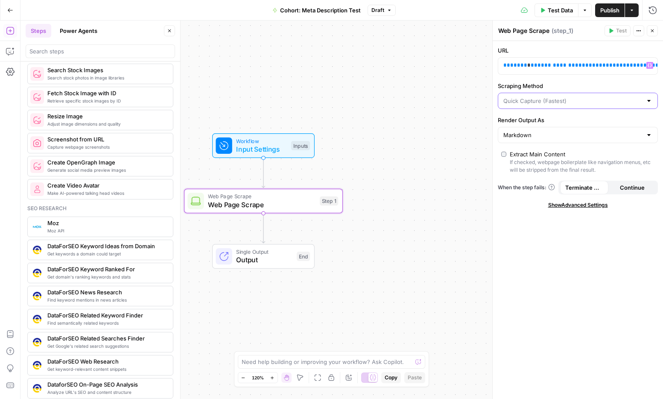
click at [522, 102] on input "Scraping Method" at bounding box center [572, 101] width 139 height 9
click at [522, 124] on span "Quick Capture (Fastest)" at bounding box center [572, 122] width 135 height 9
type input "Quick Capture (Fastest)"
click at [522, 128] on div "Markdown" at bounding box center [578, 135] width 160 height 16
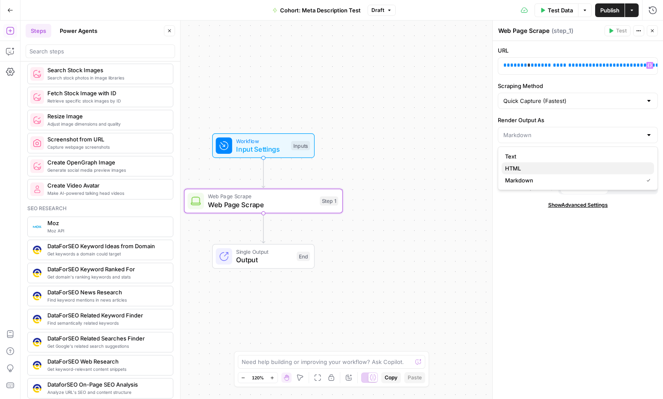
click at [522, 169] on span "HTML" at bounding box center [576, 168] width 142 height 9
type input "HTML"
click at [522, 135] on input "Render Output As" at bounding box center [572, 135] width 139 height 9
click at [522, 154] on span "Text" at bounding box center [576, 156] width 142 height 9
type input "Text"
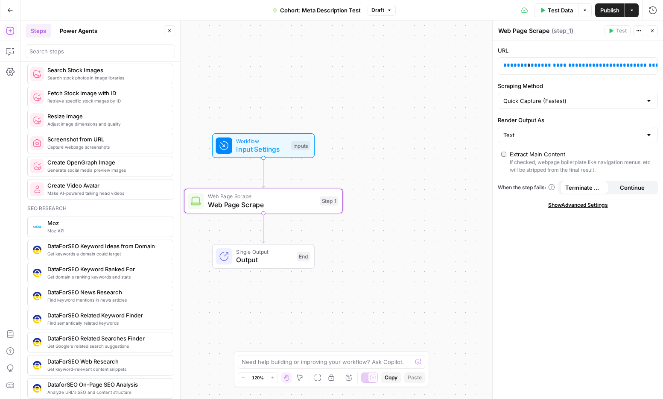
click at [522, 184] on span "Continue" at bounding box center [632, 187] width 25 height 9
click at [522, 185] on span "Terminate Workflow" at bounding box center [584, 187] width 38 height 9
click at [522, 11] on icon "button" at bounding box center [632, 9] width 3 height 1
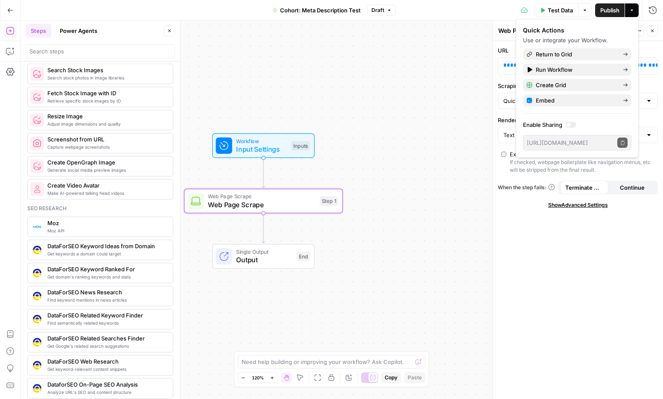
click at [522, 11] on icon "button" at bounding box center [632, 9] width 3 height 1
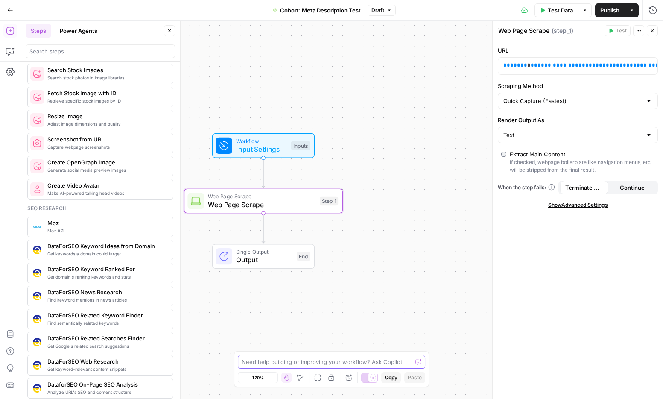
click at [330, 365] on textarea at bounding box center [327, 361] width 171 height 9
click at [401, 366] on div "Need help building or improving your workflow? Ask Copilot." at bounding box center [332, 362] width 188 height 14
click at [275, 256] on span "Output" at bounding box center [264, 259] width 56 height 10
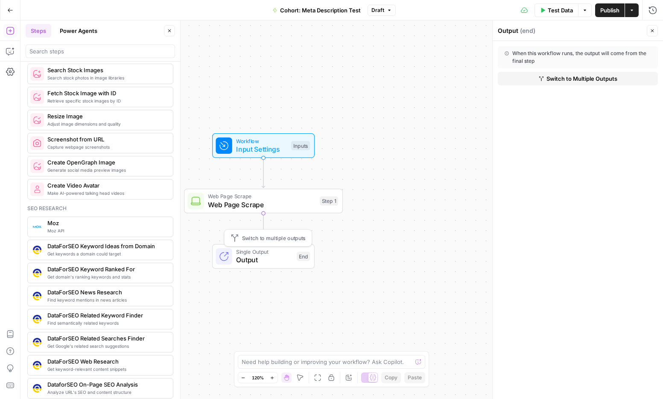
click at [281, 199] on span "Web Page Scrape" at bounding box center [262, 196] width 108 height 8
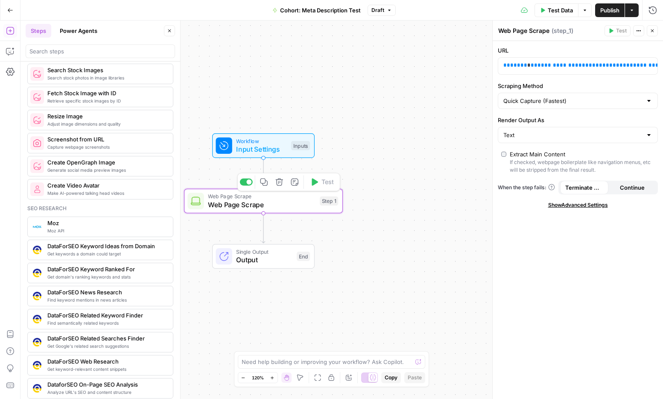
click at [272, 153] on span "Input Settings" at bounding box center [261, 149] width 51 height 10
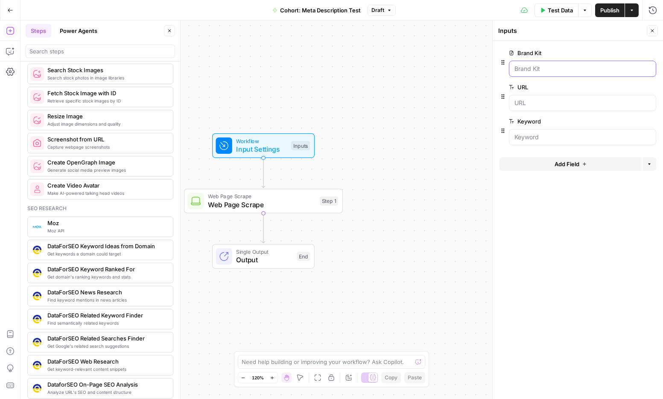
click at [522, 71] on Kit "Brand Kit" at bounding box center [583, 68] width 136 height 9
click at [522, 99] on input "URL" at bounding box center [583, 103] width 136 height 9
click at [522, 88] on span "edit field" at bounding box center [624, 87] width 19 height 7
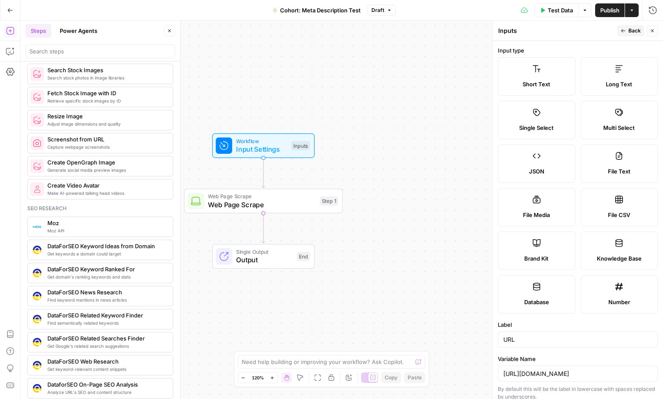
click at [511, 71] on label "Short Text" at bounding box center [537, 76] width 78 height 38
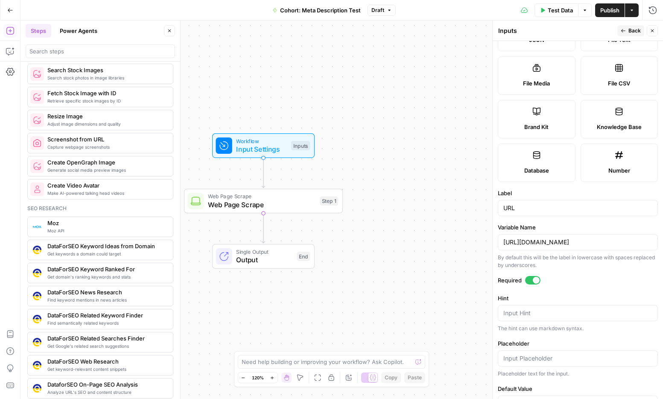
scroll to position [143, 0]
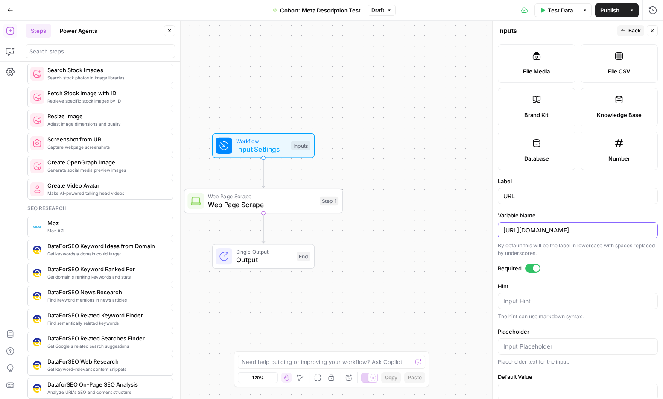
click at [522, 233] on input "[URL][DOMAIN_NAME]" at bounding box center [577, 230] width 149 height 9
click at [522, 26] on button "Back" at bounding box center [630, 30] width 27 height 11
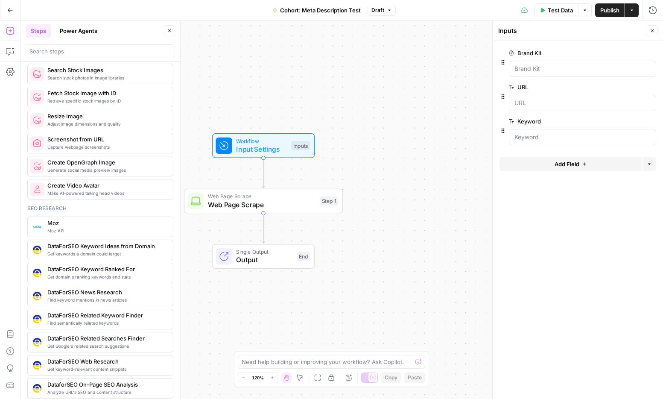
click at [315, 201] on div "Web Page Scrape Web Page Scrape Step 1 Copy step Delete step Add Note Test" at bounding box center [262, 201] width 151 height 18
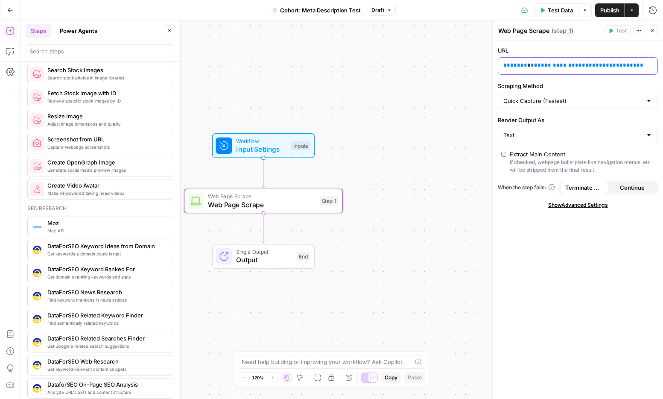
click at [522, 67] on span "******" at bounding box center [642, 65] width 19 height 6
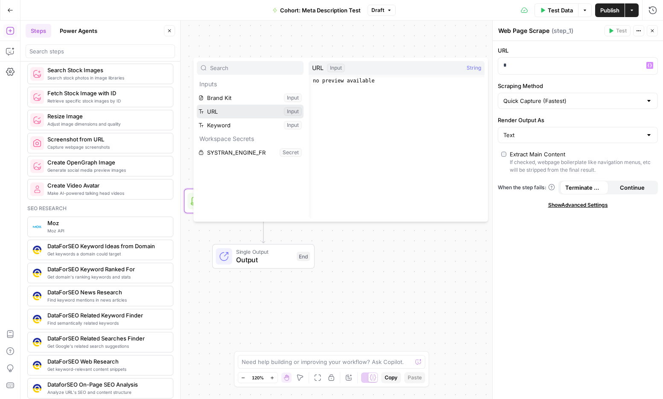
click at [228, 112] on button "Select variable URL" at bounding box center [250, 112] width 107 height 14
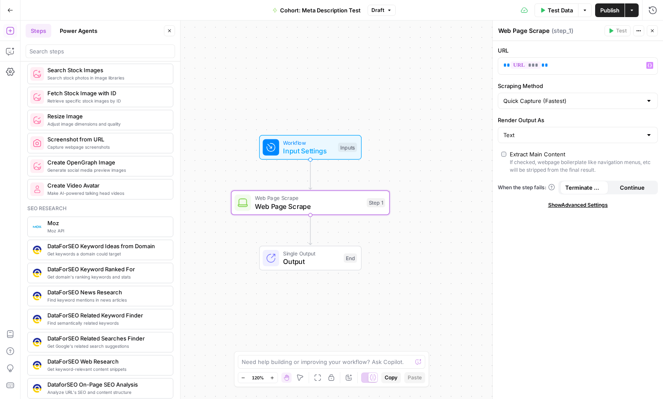
drag, startPoint x: 373, startPoint y: 236, endPoint x: 425, endPoint y: 239, distance: 51.8
click at [425, 239] on div "Workflow Input Settings Inputs Web Page Scrape Web Page Scrape Step 1 Single Ou…" at bounding box center [341, 209] width 643 height 378
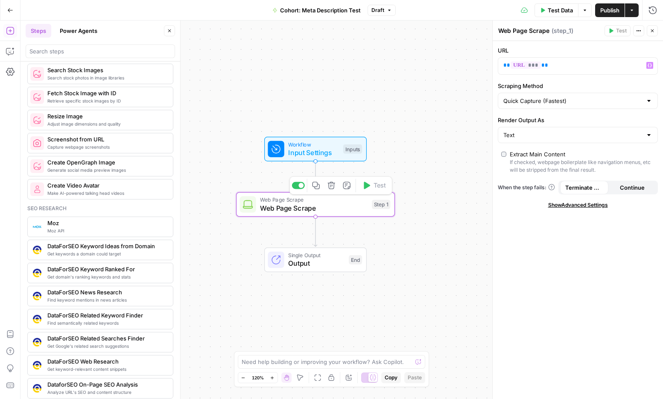
click at [314, 152] on span "Input Settings" at bounding box center [313, 152] width 51 height 10
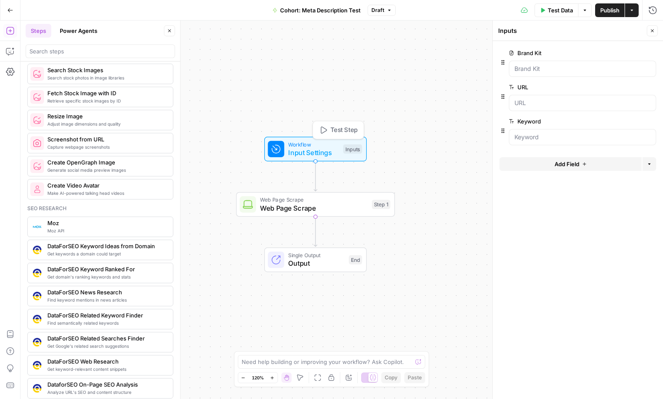
click at [327, 202] on span "Web Page Scrape" at bounding box center [314, 200] width 108 height 8
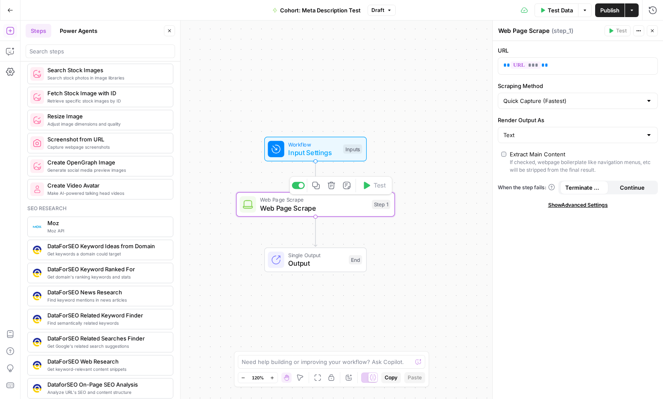
click at [314, 155] on span "Input Settings" at bounding box center [313, 152] width 51 height 10
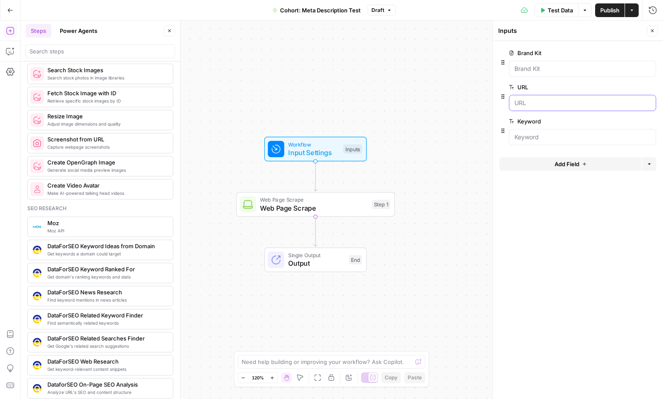
click at [522, 105] on input "URL" at bounding box center [583, 103] width 136 height 9
click at [332, 129] on span "Test Step" at bounding box center [343, 130] width 27 height 9
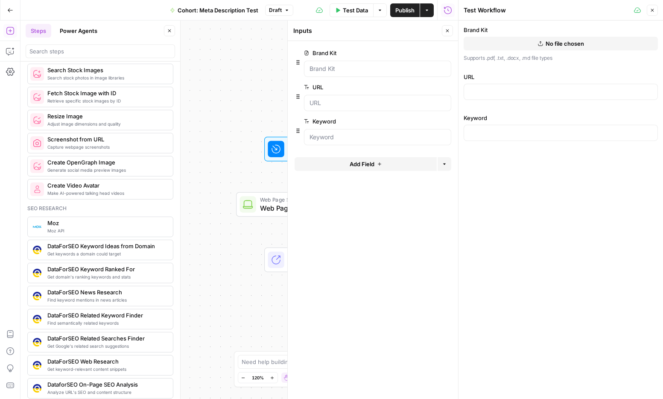
click at [498, 96] on div at bounding box center [561, 92] width 194 height 16
paste input "[URL][DOMAIN_NAME]"
type input "[URL][DOMAIN_NAME]"
click at [491, 134] on input "Keyword" at bounding box center [560, 132] width 183 height 9
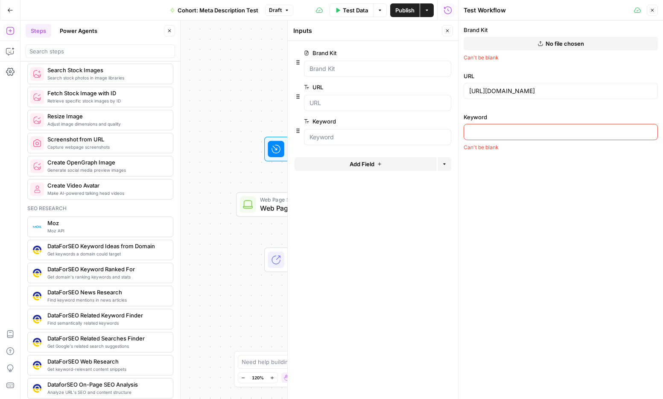
scroll to position [0, 0]
type input "klaviyo marketing agent"
click at [353, 14] on span "Test Data" at bounding box center [355, 10] width 25 height 9
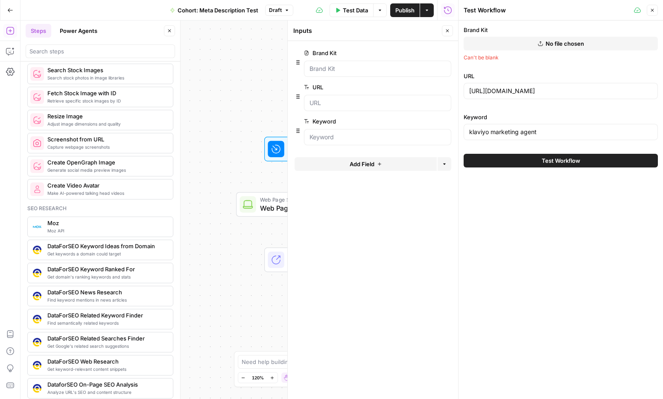
click at [522, 161] on span "Test Workflow" at bounding box center [561, 160] width 38 height 9
click at [446, 52] on icon "button" at bounding box center [446, 53] width 5 height 5
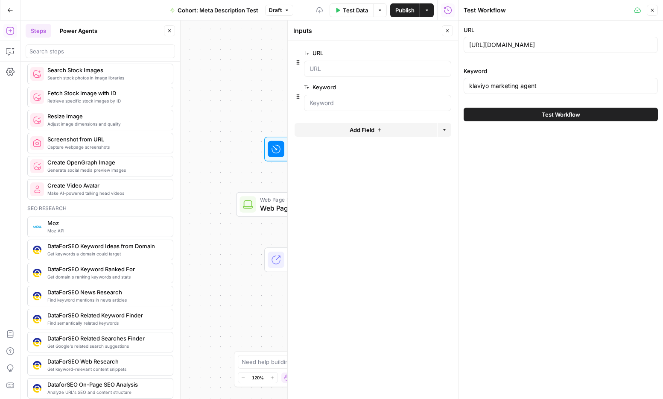
click at [522, 119] on button "Test Workflow" at bounding box center [561, 115] width 194 height 14
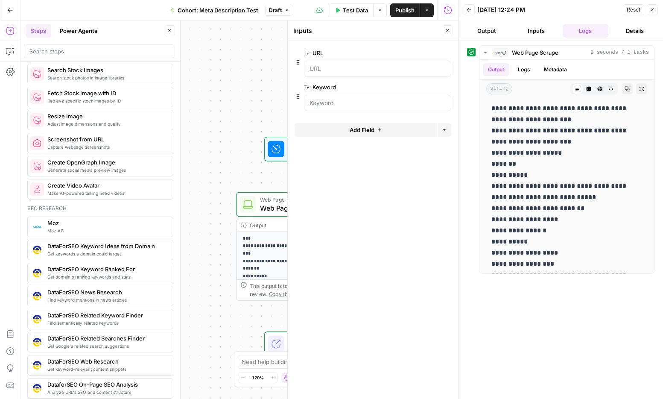
scroll to position [20, 0]
click at [270, 203] on span "Web Page Scrape" at bounding box center [314, 208] width 108 height 10
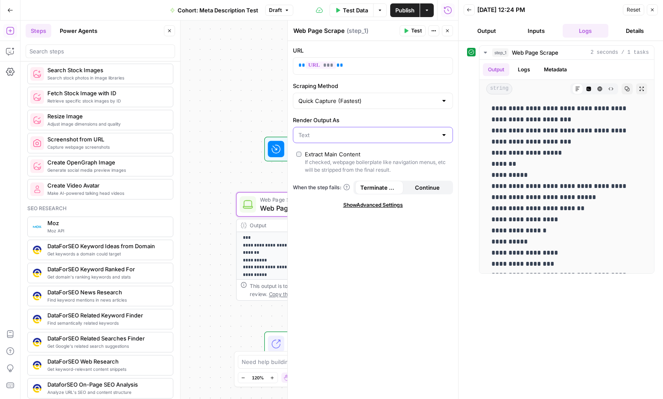
click at [355, 136] on input "Render Output As" at bounding box center [367, 135] width 139 height 9
click at [357, 167] on span "HTML" at bounding box center [371, 168] width 142 height 9
type input "HTML"
click at [420, 31] on div "Actions" at bounding box center [427, 28] width 20 height 8
click at [407, 31] on icon "button" at bounding box center [407, 31] width 4 height 5
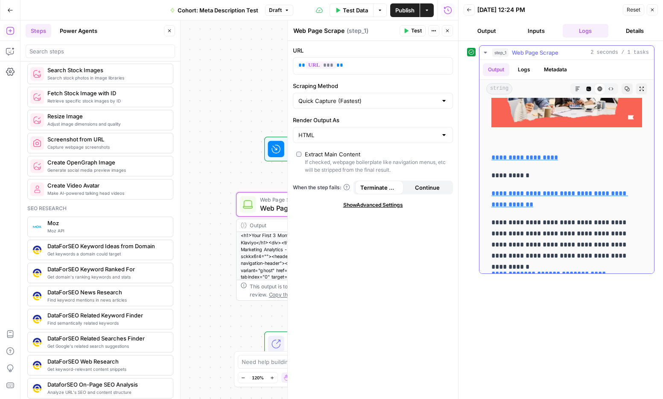
scroll to position [6375, 0]
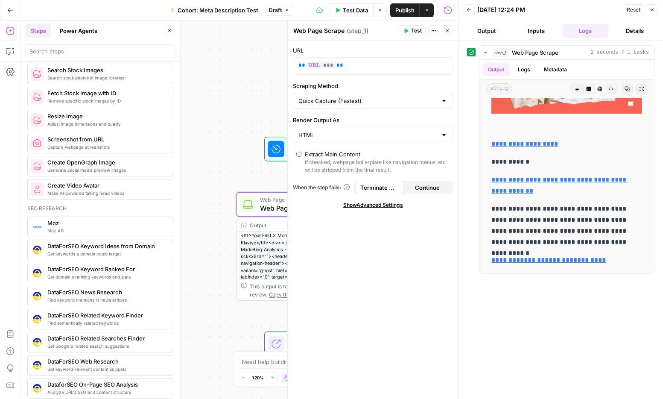
click at [428, 10] on icon "button" at bounding box center [426, 10] width 5 height 5
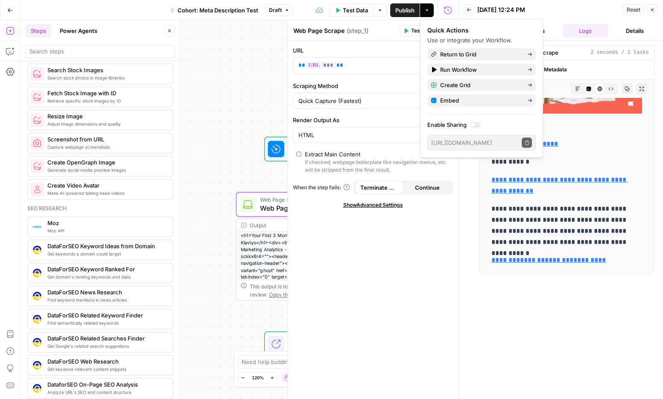
click at [360, 11] on span "Test Data" at bounding box center [355, 10] width 25 height 9
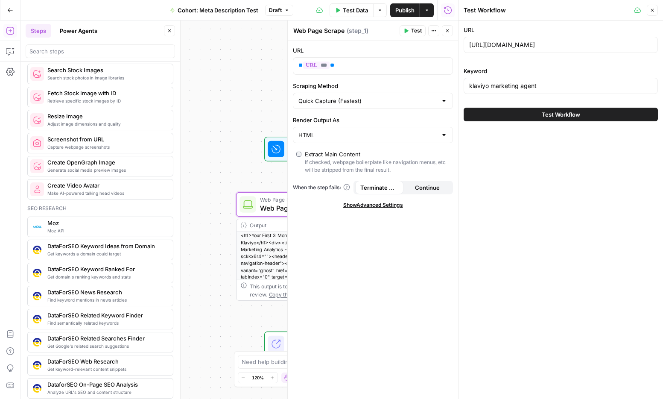
click at [360, 12] on span "Test Data" at bounding box center [355, 10] width 25 height 9
click at [516, 97] on div "Keyword klaviyo marketing agent" at bounding box center [561, 82] width 194 height 31
click at [517, 113] on button "Test Workflow" at bounding box center [561, 115] width 194 height 14
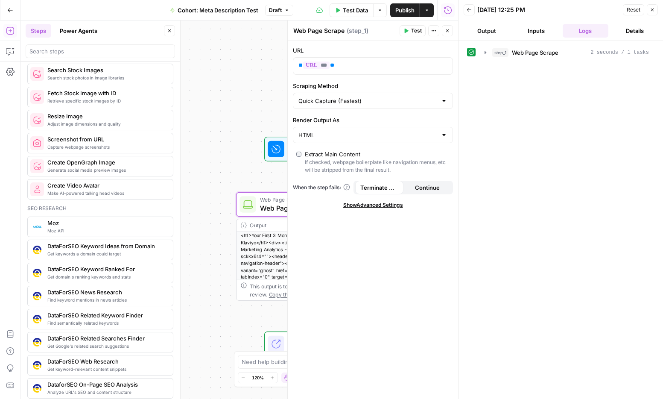
scroll to position [2, 0]
click at [522, 7] on icon "button" at bounding box center [652, 9] width 5 height 5
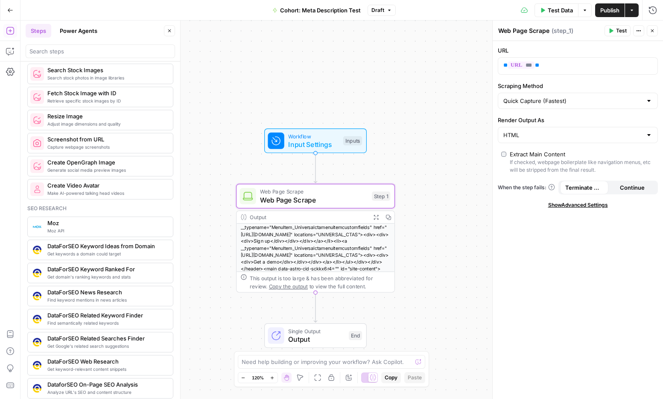
scroll to position [48, 0]
click at [367, 180] on icon "button" at bounding box center [366, 177] width 8 height 8
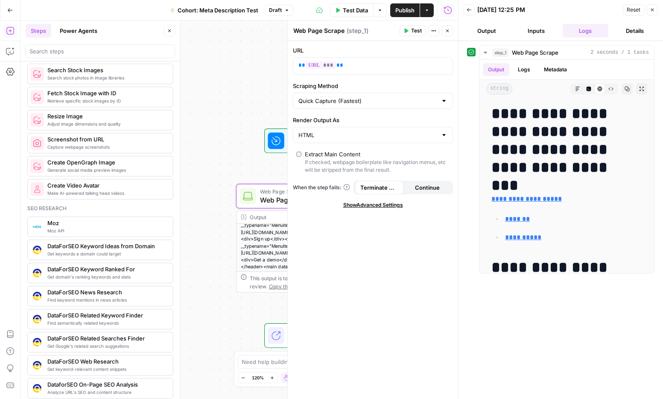
click at [265, 249] on div "<h1>Your First 3 Months Using Klaviyo Marketing Analytics - Klaviyo</h1><div><t…" at bounding box center [316, 225] width 158 height 117
click at [269, 311] on div "Workflow Input Settings Inputs Web Page Scrape Web Page Scrape Step 1 Output Ex…" at bounding box center [239, 209] width 438 height 378
drag, startPoint x: 653, startPoint y: 8, endPoint x: 640, endPoint y: 54, distance: 48.4
click at [522, 8] on icon "button" at bounding box center [652, 9] width 5 height 5
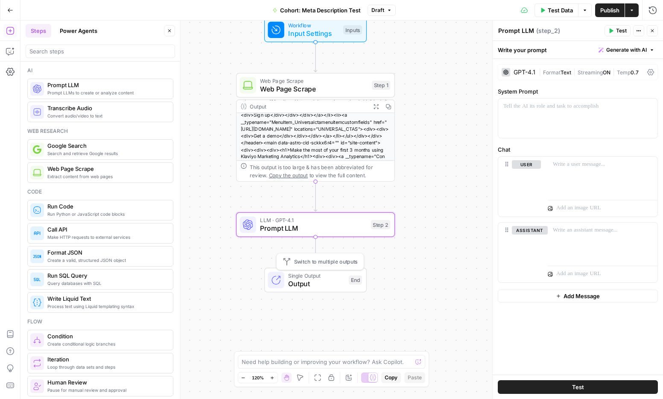
click at [304, 222] on span "LLM · GPT-4.1" at bounding box center [313, 220] width 107 height 8
click at [522, 123] on div at bounding box center [577, 118] width 159 height 39
click at [522, 191] on div at bounding box center [603, 176] width 110 height 39
click at [522, 114] on div at bounding box center [577, 118] width 159 height 39
click at [522, 177] on div at bounding box center [603, 176] width 110 height 39
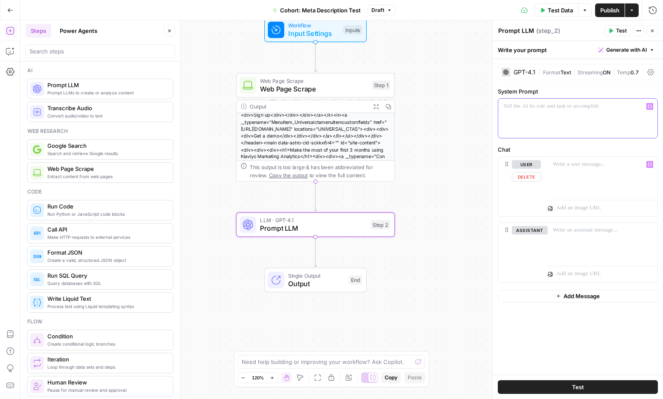
click at [522, 127] on div at bounding box center [577, 118] width 159 height 39
click at [522, 50] on span "Generate with AI" at bounding box center [626, 50] width 41 height 8
click at [522, 51] on div "Write your prompt Generate with AI" at bounding box center [578, 50] width 170 height 18
click at [522, 48] on span "Generate with AI" at bounding box center [626, 50] width 41 height 8
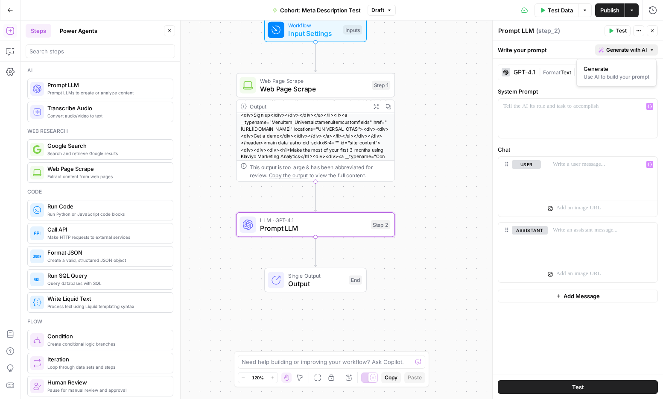
click at [522, 48] on span "Generate with AI" at bounding box center [626, 50] width 41 height 8
click at [522, 116] on div at bounding box center [577, 118] width 159 height 39
click at [522, 182] on div at bounding box center [603, 176] width 110 height 39
click at [522, 236] on div at bounding box center [603, 241] width 110 height 39
click at [522, 69] on div "GPT-4.1" at bounding box center [525, 72] width 22 height 6
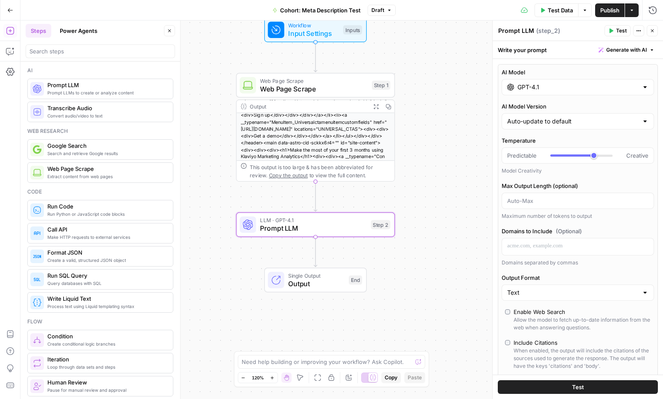
click at [522, 97] on div "AI Model GPT-4.1 AI Model Version Auto-update to default Temperature Predictabl…" at bounding box center [578, 254] width 160 height 381
click at [522, 89] on input "GPT-4.1" at bounding box center [578, 87] width 121 height 9
click at [522, 90] on input "GPT-4.1" at bounding box center [578, 87] width 121 height 9
click at [522, 111] on div "AI Model Version Auto-update to default" at bounding box center [578, 115] width 152 height 27
click at [522, 119] on input "AI Model Version" at bounding box center [572, 121] width 131 height 9
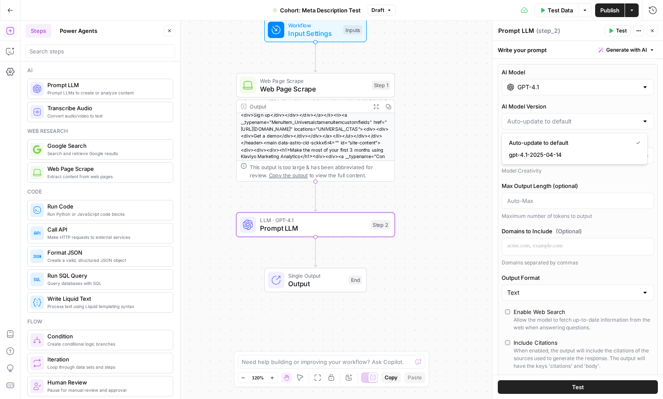
type input "Auto-update to default"
click at [522, 104] on label "AI Model Version" at bounding box center [578, 106] width 152 height 9
click at [522, 117] on input "Auto-update to default" at bounding box center [572, 121] width 131 height 9
click at [522, 114] on div at bounding box center [578, 121] width 152 height 16
type input "Auto-update to default"
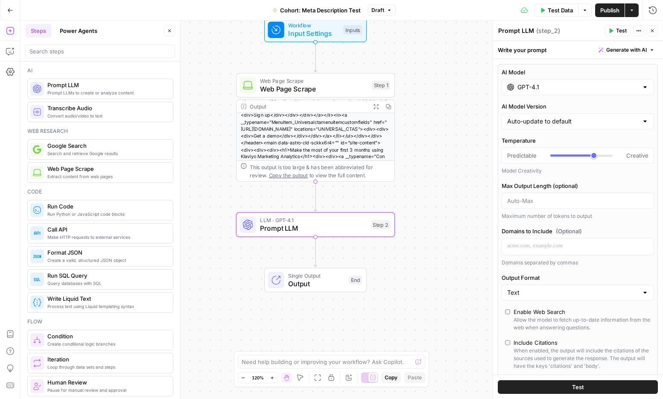
click at [522, 98] on div "AI Model GPT-4.1 AI Model Version Auto-update to default Temperature Predictabl…" at bounding box center [578, 254] width 160 height 381
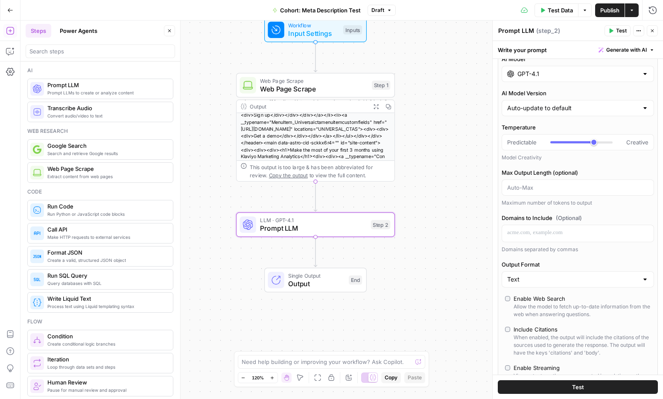
scroll to position [14, 0]
click at [522, 166] on div "Temperature Predictable Creative Model Creativity Max Output Length (optional) …" at bounding box center [578, 165] width 152 height 84
click at [315, 229] on span "Prompt LLM" at bounding box center [313, 228] width 107 height 10
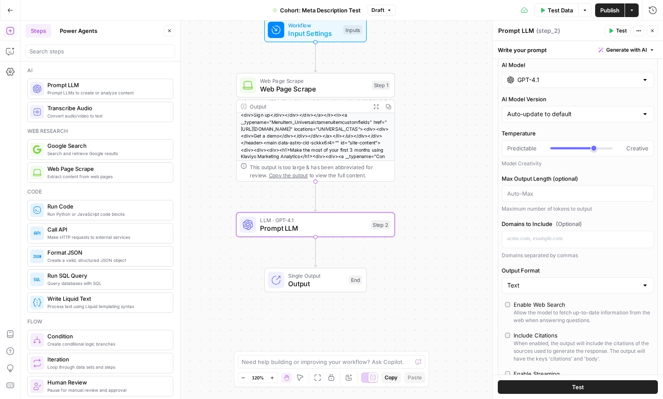
scroll to position [9, 0]
click at [324, 229] on span "Prompt LLM" at bounding box center [313, 228] width 107 height 10
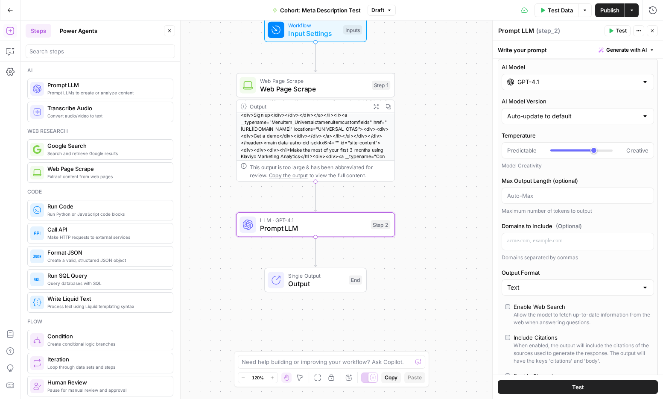
scroll to position [0, 0]
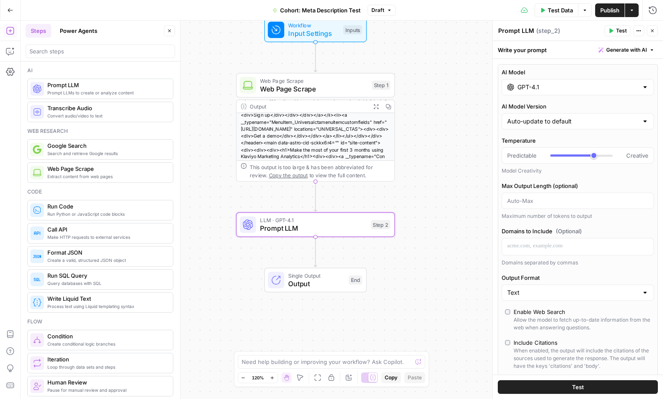
click at [522, 88] on input "GPT-4.1" at bounding box center [578, 87] width 121 height 9
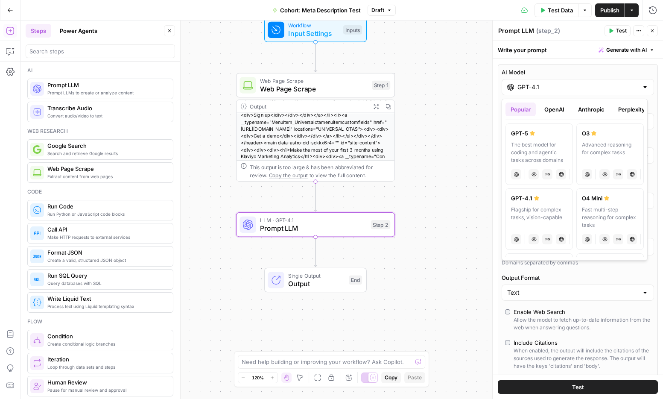
click at [522, 108] on button "Anthropic" at bounding box center [591, 109] width 37 height 14
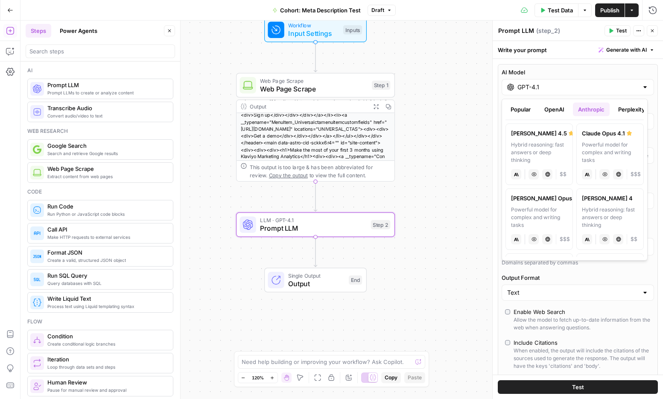
click at [522, 146] on div "Hybrid reasoning: fast answers or deep thinking" at bounding box center [539, 152] width 56 height 23
type input "[PERSON_NAME] 4.5"
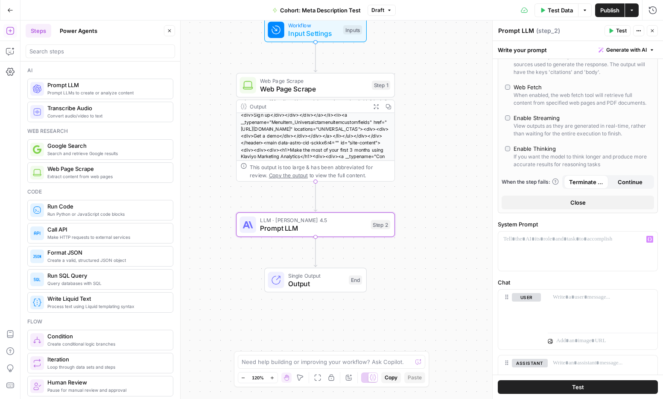
scroll to position [175, 0]
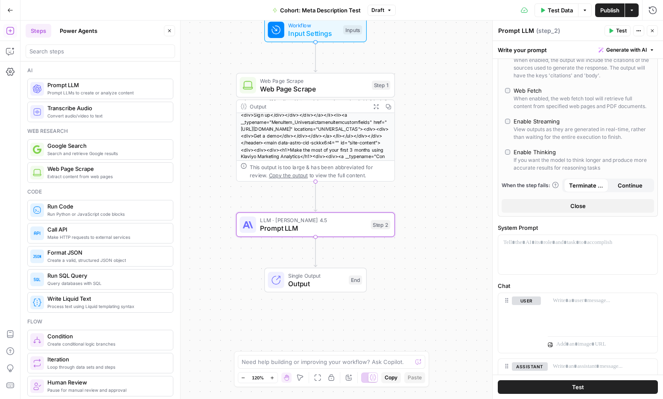
click at [522, 210] on span "Close" at bounding box center [577, 206] width 15 height 9
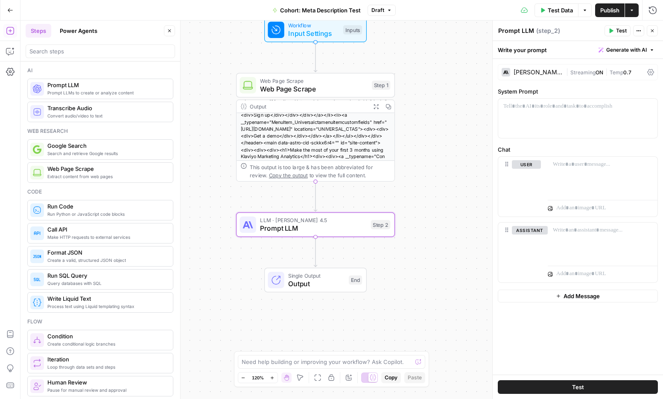
scroll to position [0, 0]
click at [522, 122] on div at bounding box center [577, 118] width 159 height 39
click at [522, 168] on p at bounding box center [602, 164] width 99 height 9
click at [522, 105] on p at bounding box center [577, 106] width 149 height 9
click at [522, 110] on p "**********" at bounding box center [577, 106] width 149 height 9
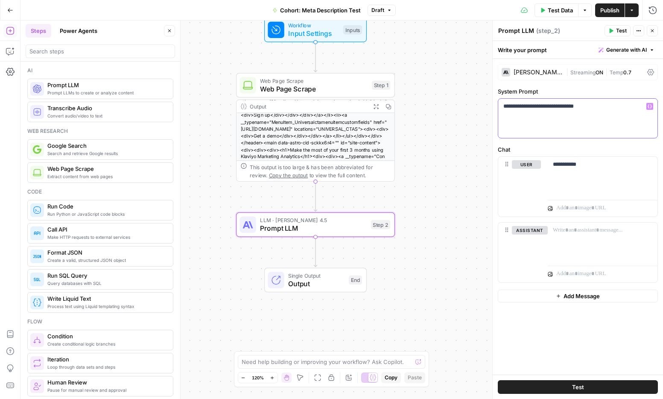
drag, startPoint x: 560, startPoint y: 107, endPoint x: 640, endPoint y: 113, distance: 80.5
click at [522, 113] on div "**********" at bounding box center [577, 118] width 159 height 39
click at [515, 117] on p "**********" at bounding box center [577, 110] width 149 height 17
click at [522, 115] on p "**********" at bounding box center [577, 110] width 149 height 17
click at [522, 164] on p "**********" at bounding box center [602, 164] width 99 height 9
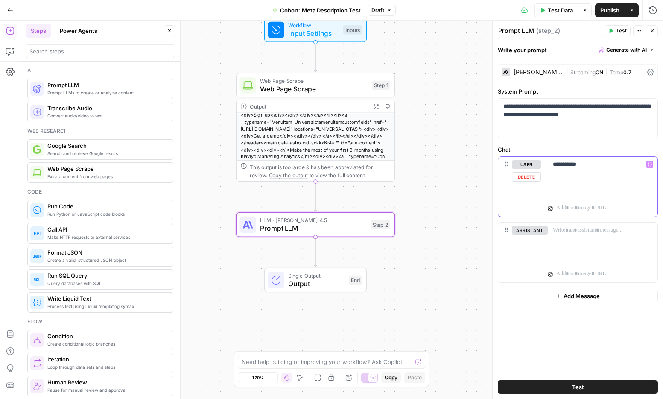
drag, startPoint x: 546, startPoint y: 166, endPoint x: 541, endPoint y: 166, distance: 5.1
click at [522, 166] on div "**********" at bounding box center [577, 187] width 159 height 60
click at [522, 173] on p "**********" at bounding box center [602, 168] width 99 height 17
drag, startPoint x: 588, startPoint y: 175, endPoint x: 658, endPoint y: 175, distance: 69.6
click at [522, 175] on div "**********" at bounding box center [578, 217] width 170 height 316
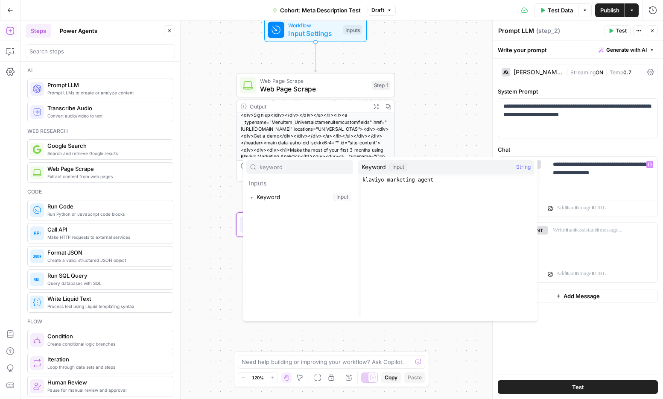
type input "keyword"
click at [264, 199] on button "Select variable Keyword" at bounding box center [299, 197] width 107 height 14
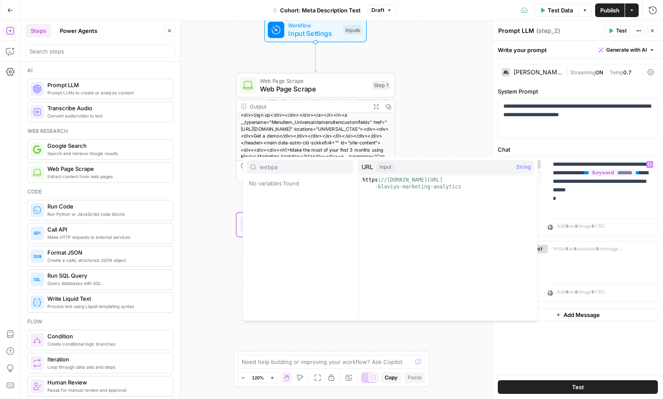
type input "webpa"
type textarea "**********"
click at [468, 185] on div "https: //[DOMAIN_NAME][URL] -klaviyo-marketing-analytics" at bounding box center [447, 260] width 173 height 168
drag, startPoint x: 300, startPoint y: 172, endPoint x: 237, endPoint y: 170, distance: 63.7
click at [237, 170] on body "Klaviyo New Home Browse Insights Opportunities Your Data Recent Grids Editorial…" at bounding box center [331, 199] width 663 height 399
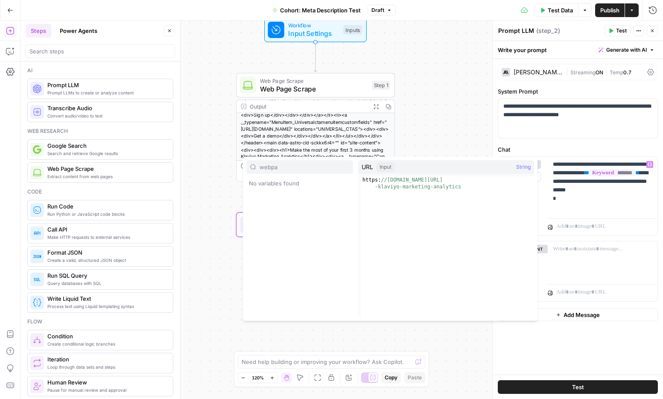
click at [312, 161] on div "webpa" at bounding box center [299, 167] width 107 height 14
type input "w"
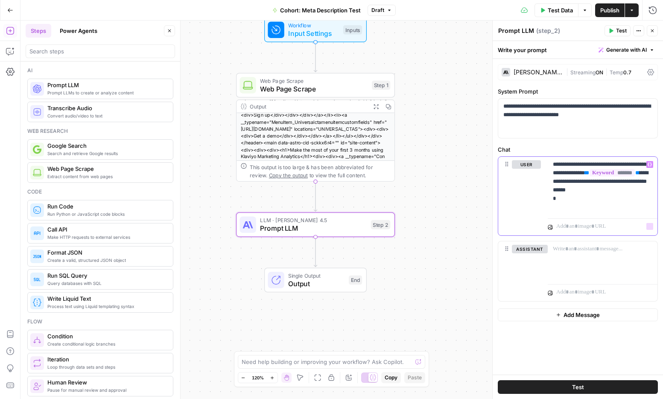
click at [522, 209] on p "**********" at bounding box center [602, 185] width 99 height 51
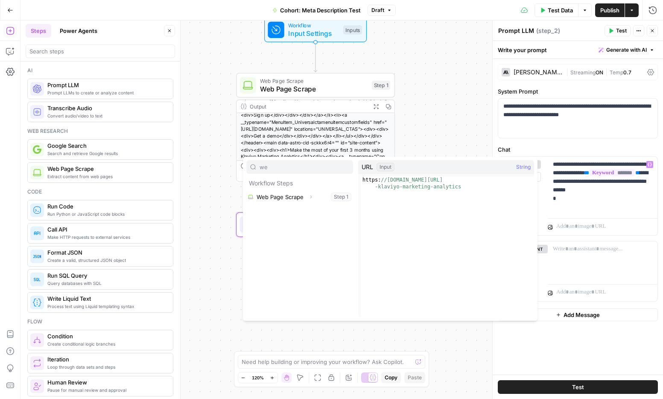
type input "we"
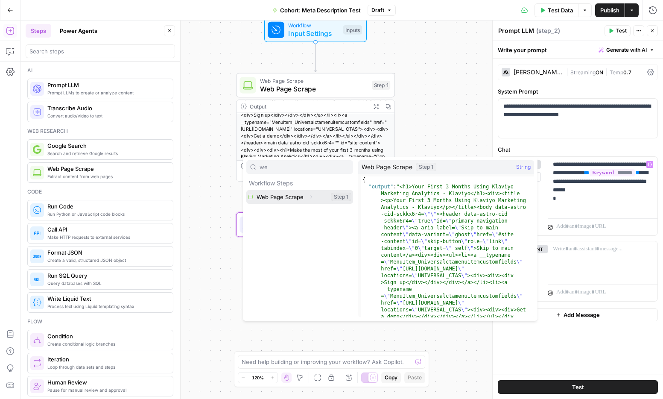
click at [280, 197] on button "Select variable Web Page Scrape" at bounding box center [299, 197] width 107 height 14
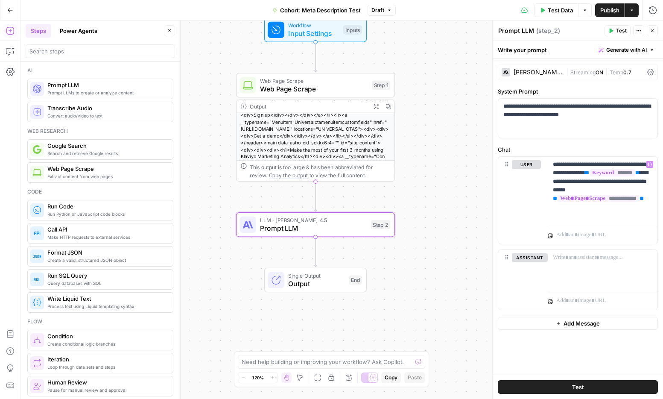
click at [522, 385] on span "Test" at bounding box center [578, 387] width 12 height 9
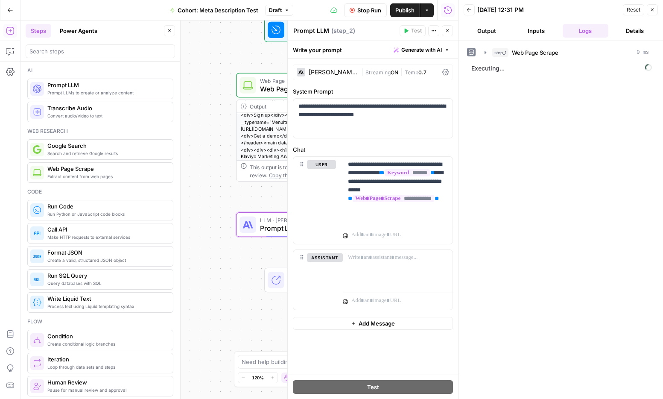
click at [489, 31] on button "Output" at bounding box center [487, 31] width 46 height 14
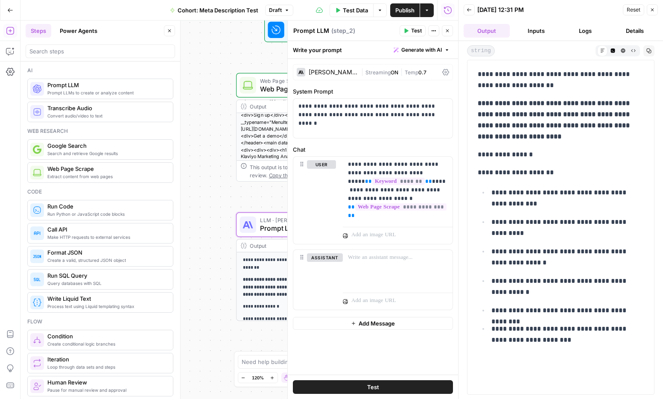
click at [522, 29] on button "Logs" at bounding box center [586, 31] width 46 height 14
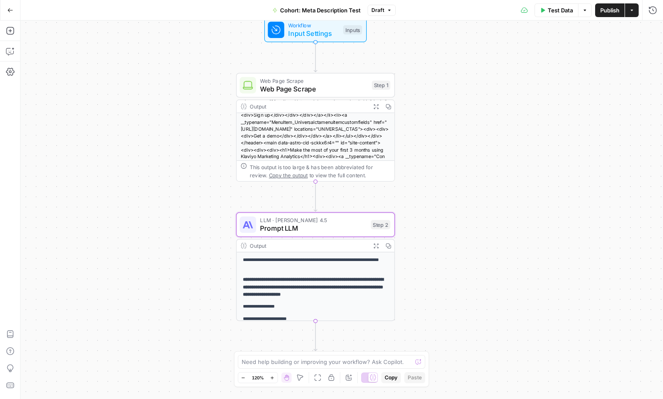
scroll to position [75, 0]
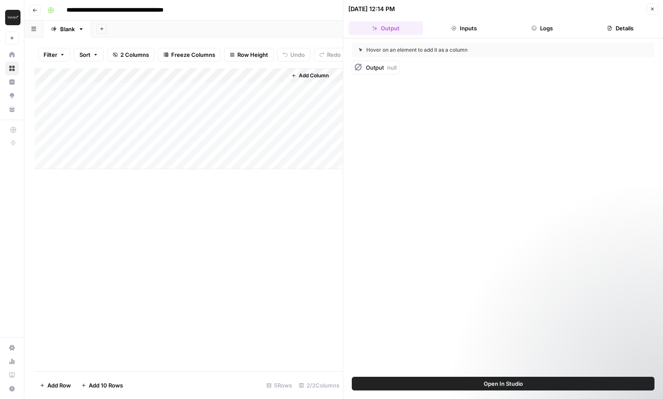
scroll to position [26, 0]
